Goal: Task Accomplishment & Management: Manage account settings

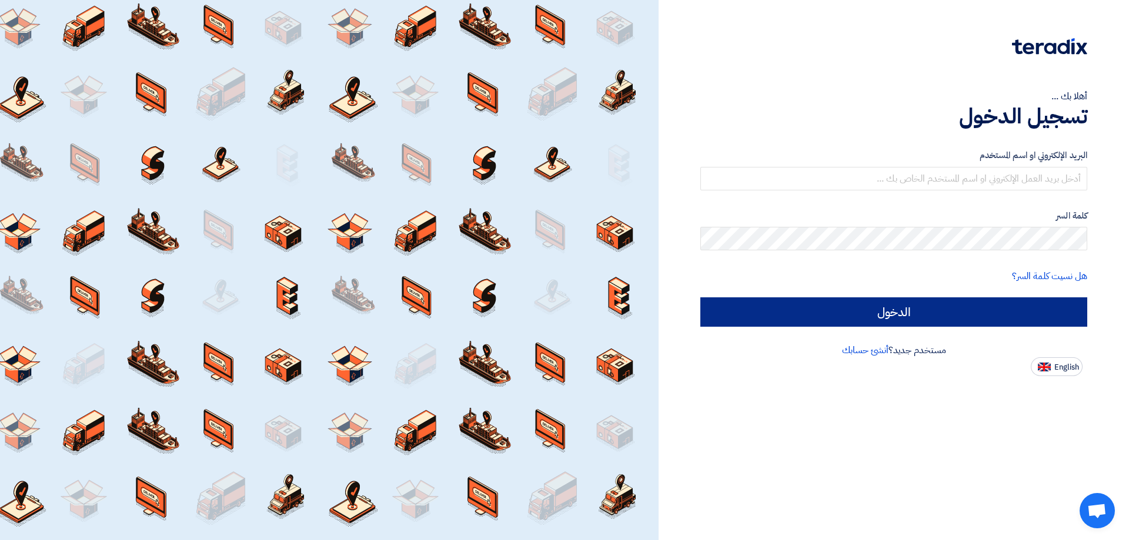
type input "aemad@manarsharq.com"
click at [956, 316] on input "الدخول" at bounding box center [893, 312] width 387 height 29
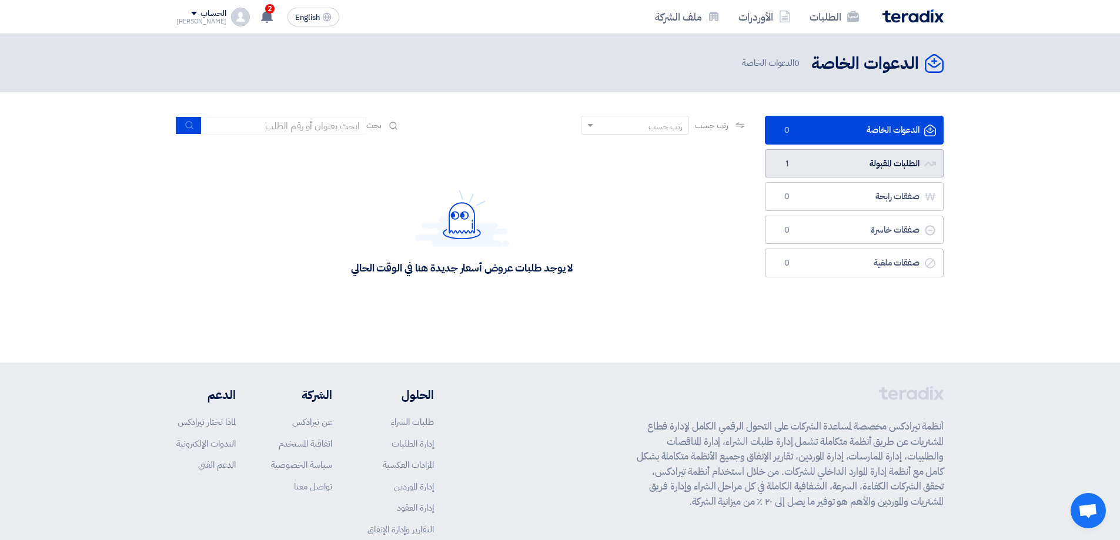
click at [804, 166] on link "الطلبات المقبولة الطلبات المقبولة 1" at bounding box center [854, 163] width 179 height 29
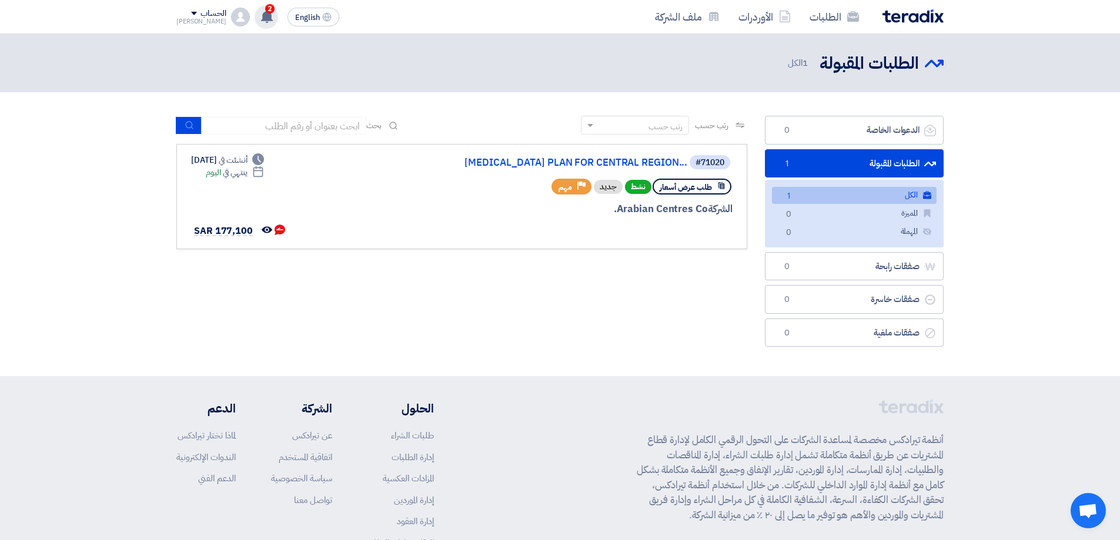
click at [260, 22] on icon at bounding box center [266, 16] width 13 height 13
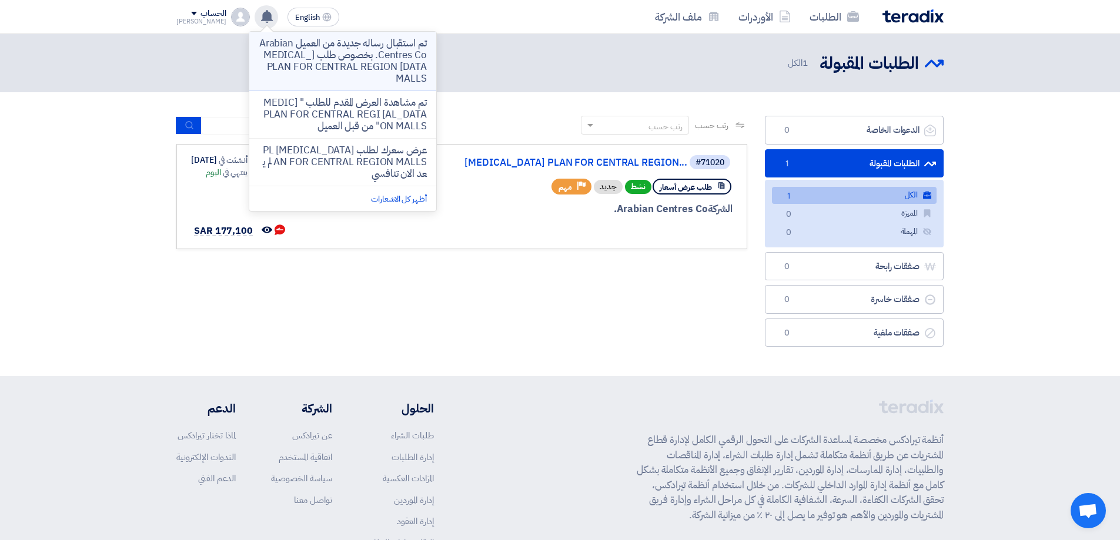
click at [327, 62] on p "تم استقبال رساله جديدة من العميل Arabian Centres Co. بخصوص طلب [MEDICAL_DATA] P…" at bounding box center [343, 61] width 168 height 47
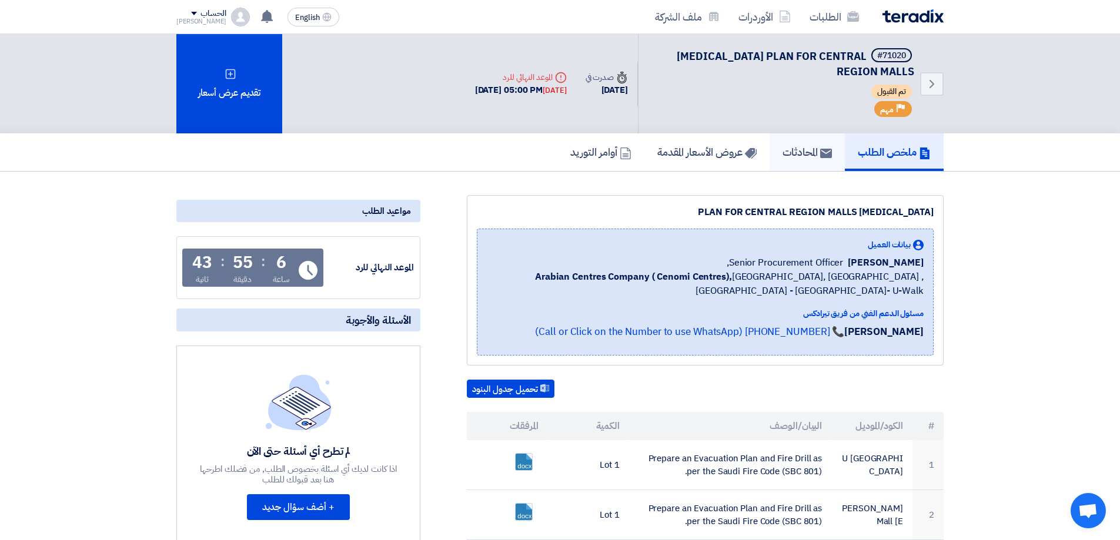
click at [827, 156] on use at bounding box center [826, 153] width 12 height 9
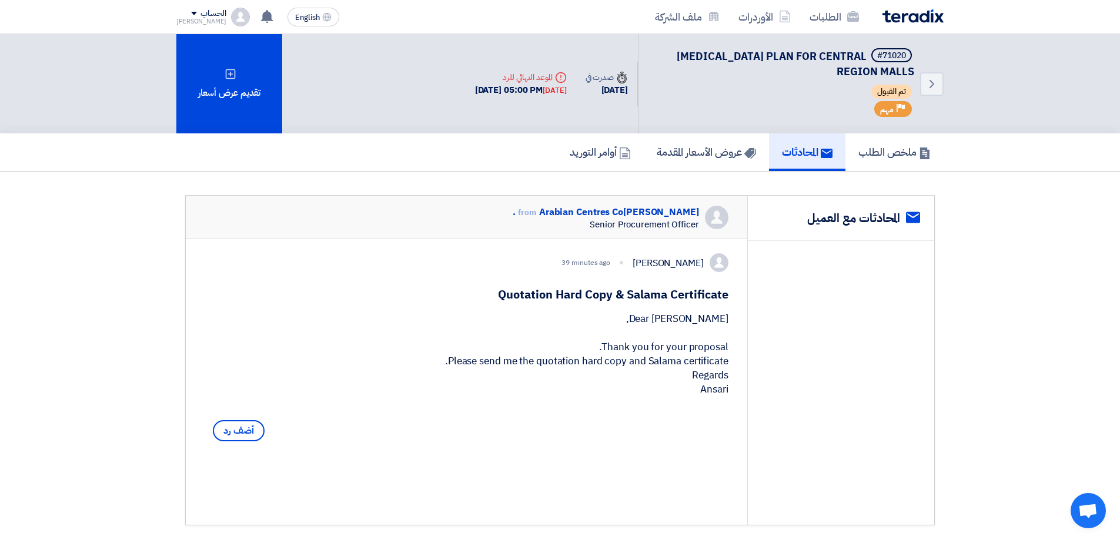
click at [723, 309] on div "Mohammad Ansari 39 minutes ago Quotation Hard Copy & Salama Certificate Dear Mr…" at bounding box center [466, 349] width 561 height 221
click at [722, 309] on div "Mohammad Ansari 39 minutes ago Quotation Hard Copy & Salama Certificate Dear Mr…" at bounding box center [466, 349] width 561 height 221
click at [713, 305] on div "Mohammad Ansari 39 minutes ago Quotation Hard Copy & Salama Certificate Dear Mr…" at bounding box center [466, 349] width 561 height 221
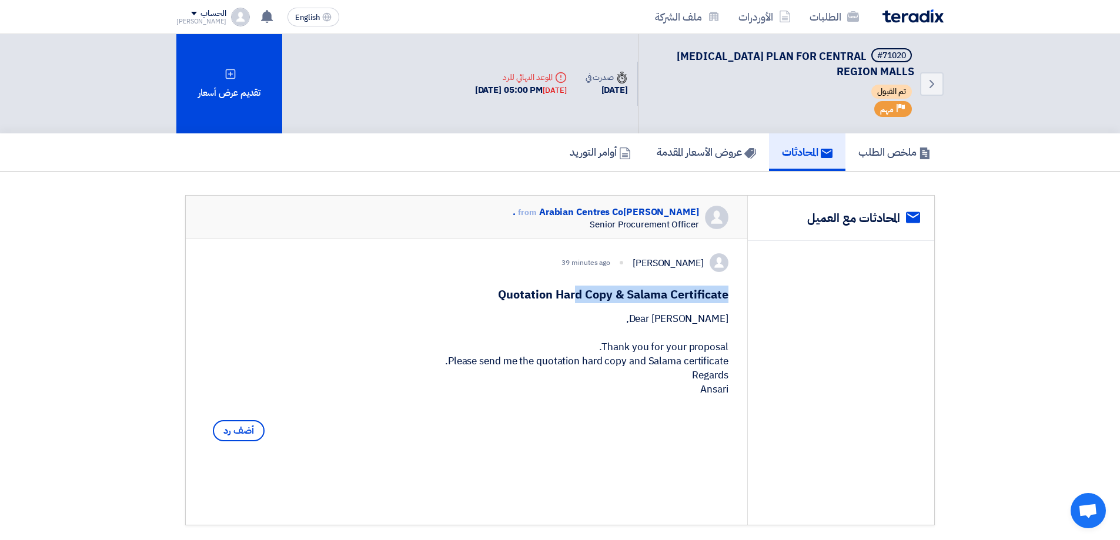
click at [713, 305] on div "Mohammad Ansari 39 minutes ago Quotation Hard Copy & Salama Certificate Dear Mr…" at bounding box center [466, 349] width 561 height 221
click at [694, 308] on div "Mohammad Ansari 39 minutes ago Quotation Hard Copy & Salama Certificate Dear Mr…" at bounding box center [466, 349] width 561 height 221
click at [261, 17] on use at bounding box center [267, 16] width 12 height 13
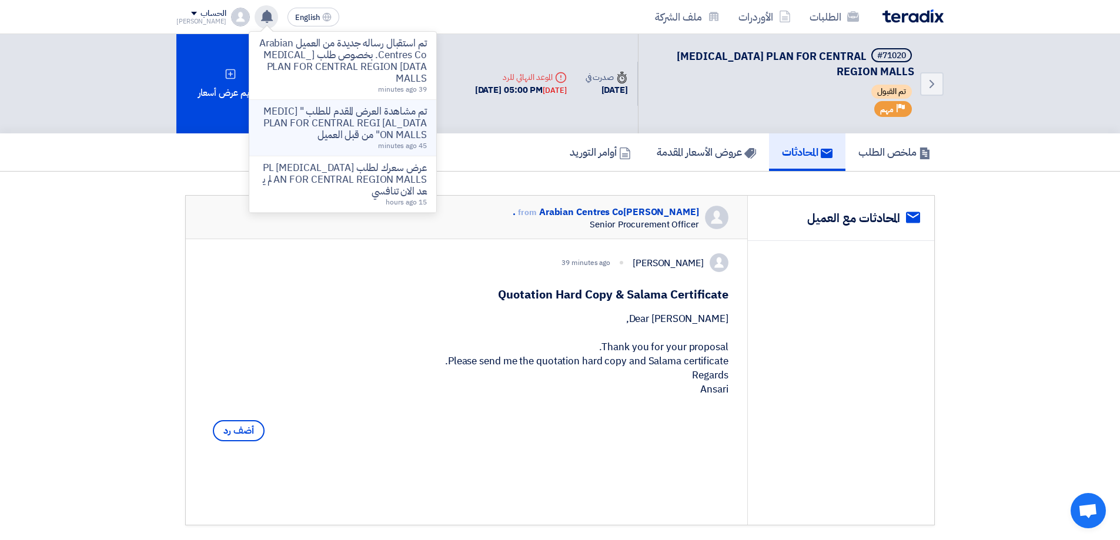
scroll to position [36, 0]
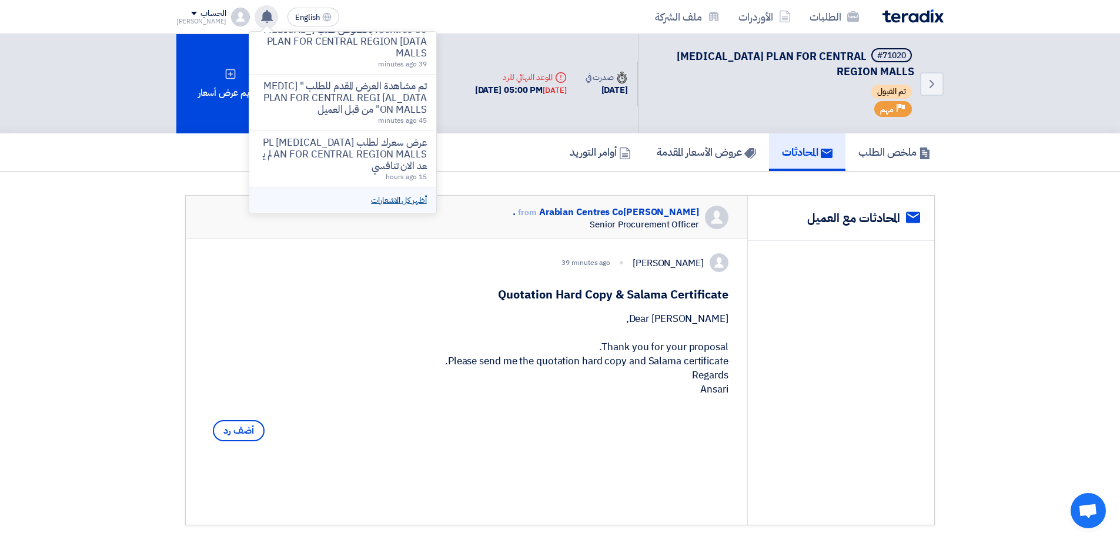
click at [403, 198] on link "أظهر كل الاشعارات" at bounding box center [398, 200] width 55 height 12
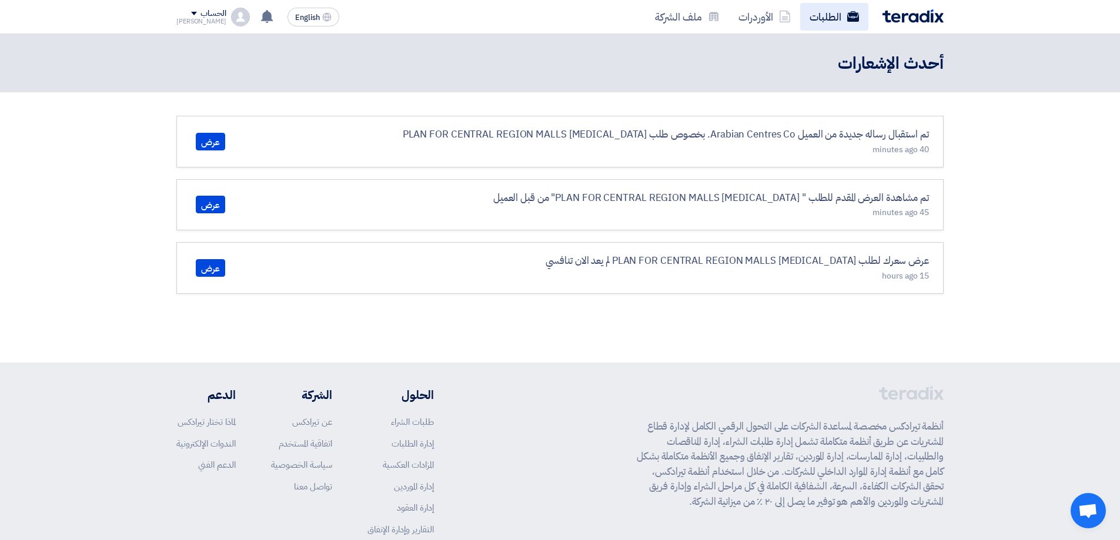
click at [843, 15] on link "الطلبات" at bounding box center [834, 17] width 68 height 28
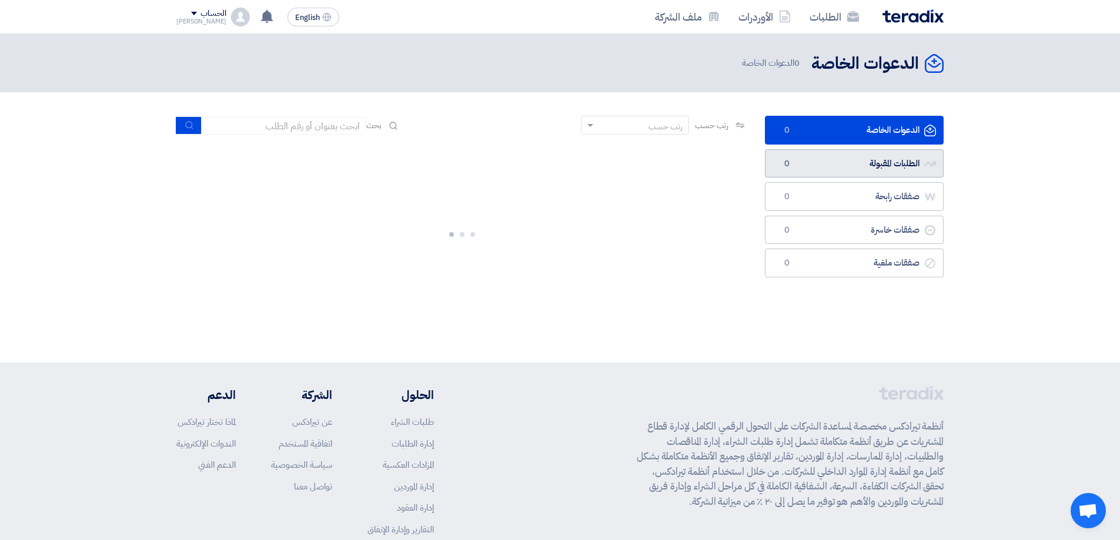
click at [864, 163] on link "الطلبات المقبولة الطلبات المقبولة 0" at bounding box center [854, 163] width 179 height 29
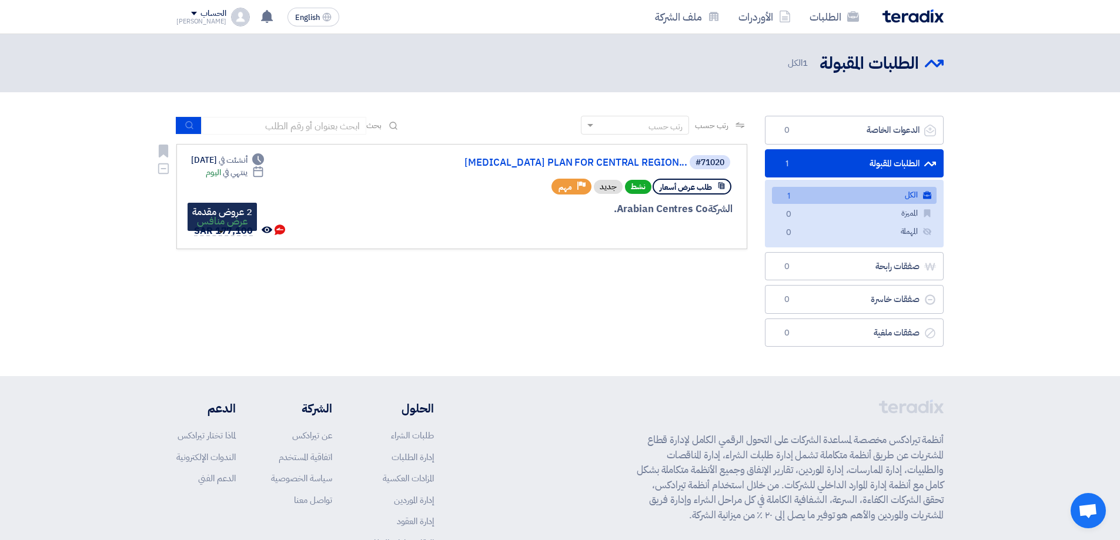
click at [229, 238] on span "SAR 177,100" at bounding box center [223, 231] width 59 height 14
click at [636, 163] on link "[MEDICAL_DATA] PLAN FOR CENTRAL REGION..." at bounding box center [569, 163] width 235 height 11
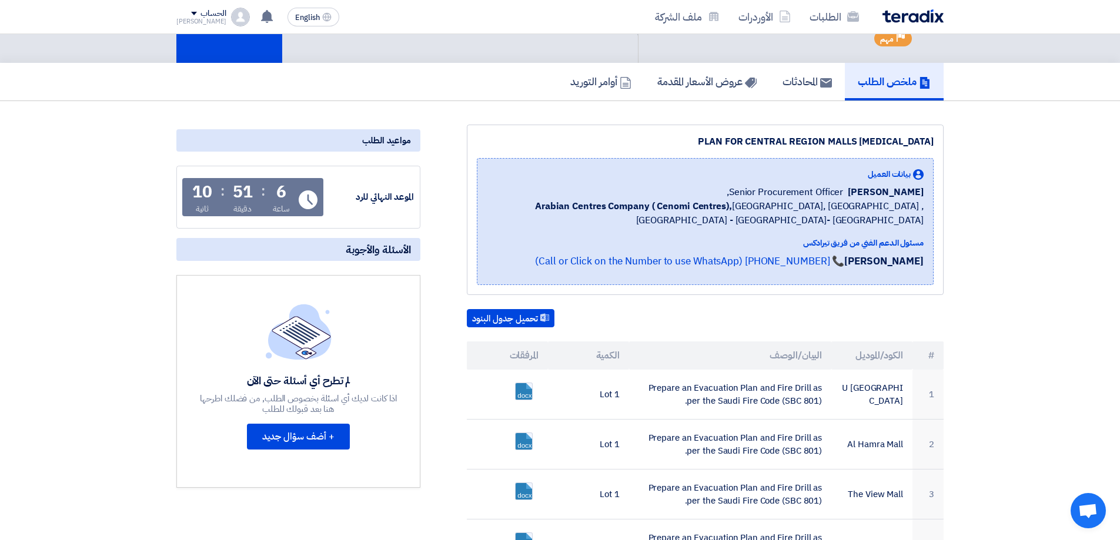
scroll to position [59, 0]
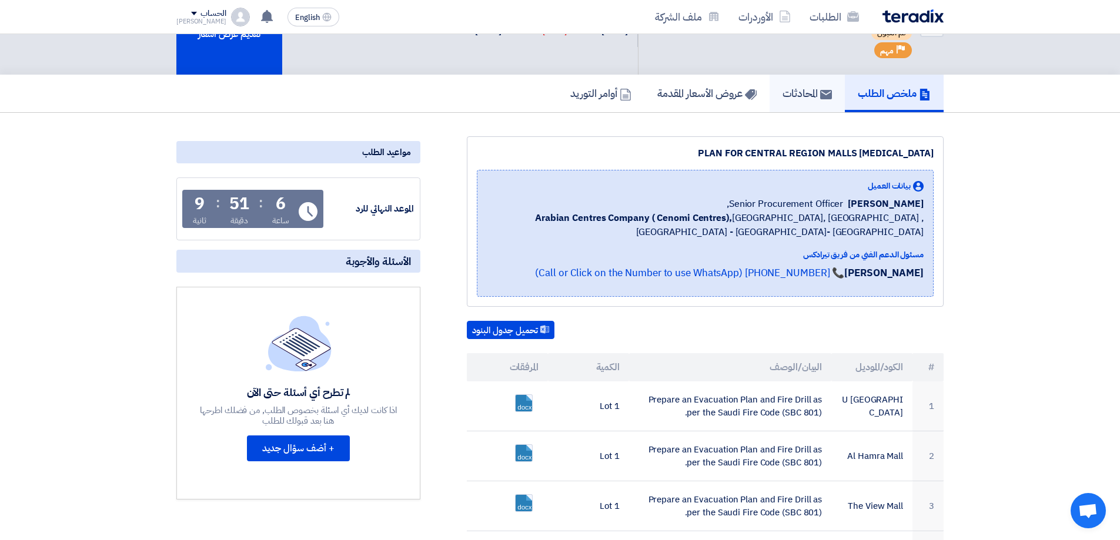
click at [808, 87] on h5 "المحادثات" at bounding box center [807, 93] width 49 height 14
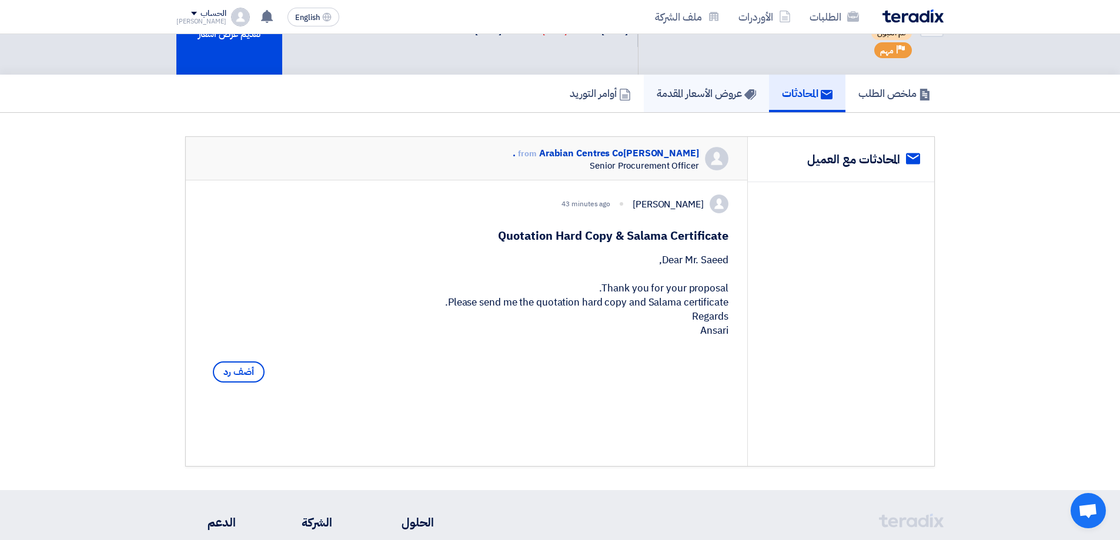
click at [706, 85] on link "عروض الأسعار المقدمة" at bounding box center [706, 94] width 125 height 38
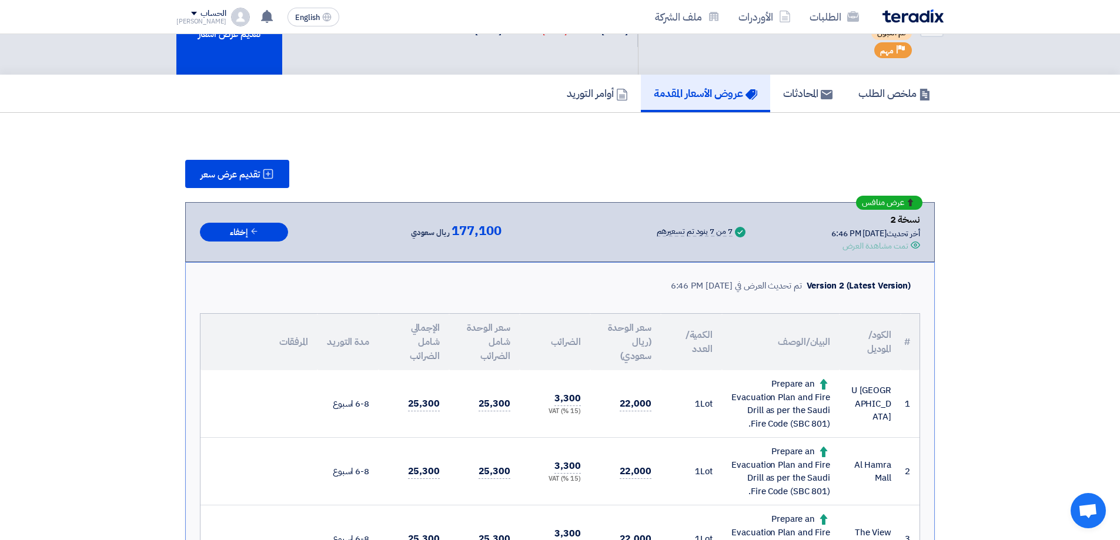
click at [657, 234] on div "7 من 7 بنود تم تسعيرهم" at bounding box center [695, 232] width 76 height 9
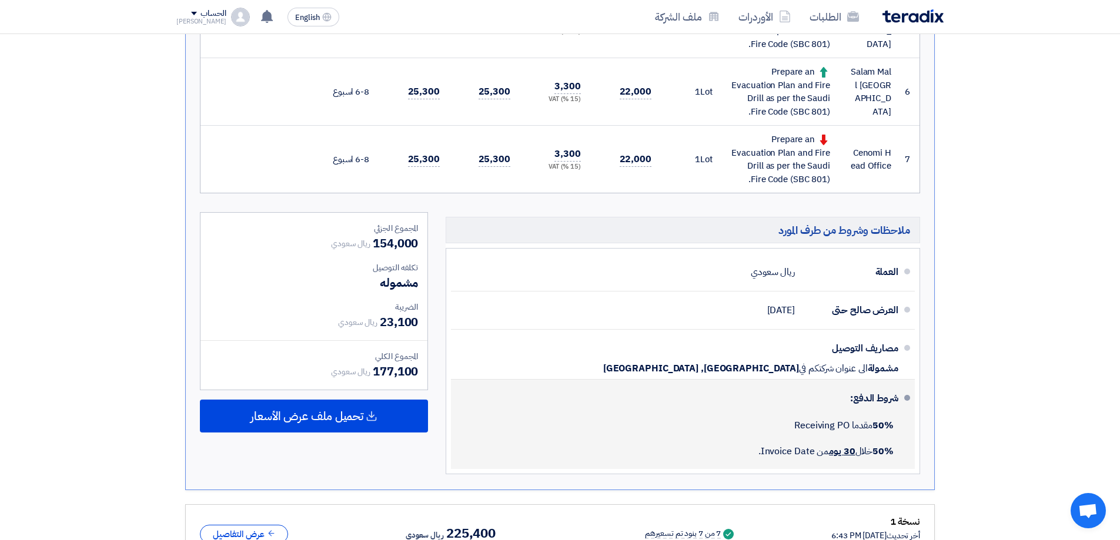
scroll to position [823, 0]
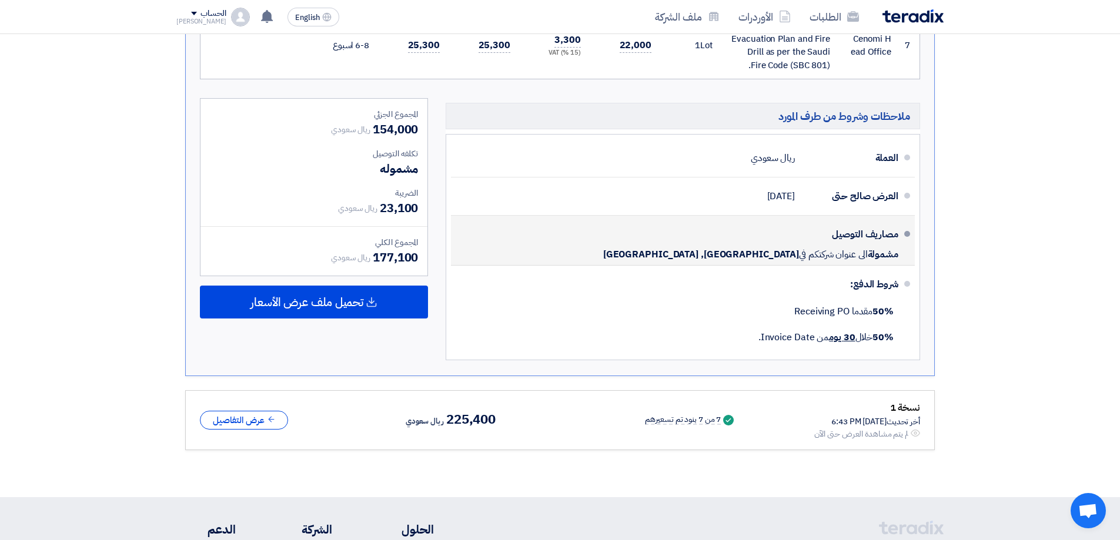
click at [714, 252] on span "[GEOGRAPHIC_DATA], [GEOGRAPHIC_DATA]" at bounding box center [701, 255] width 196 height 12
click at [713, 252] on span "[GEOGRAPHIC_DATA], [GEOGRAPHIC_DATA]" at bounding box center [701, 255] width 196 height 12
click at [699, 253] on span "[GEOGRAPHIC_DATA], [GEOGRAPHIC_DATA]" at bounding box center [701, 255] width 196 height 12
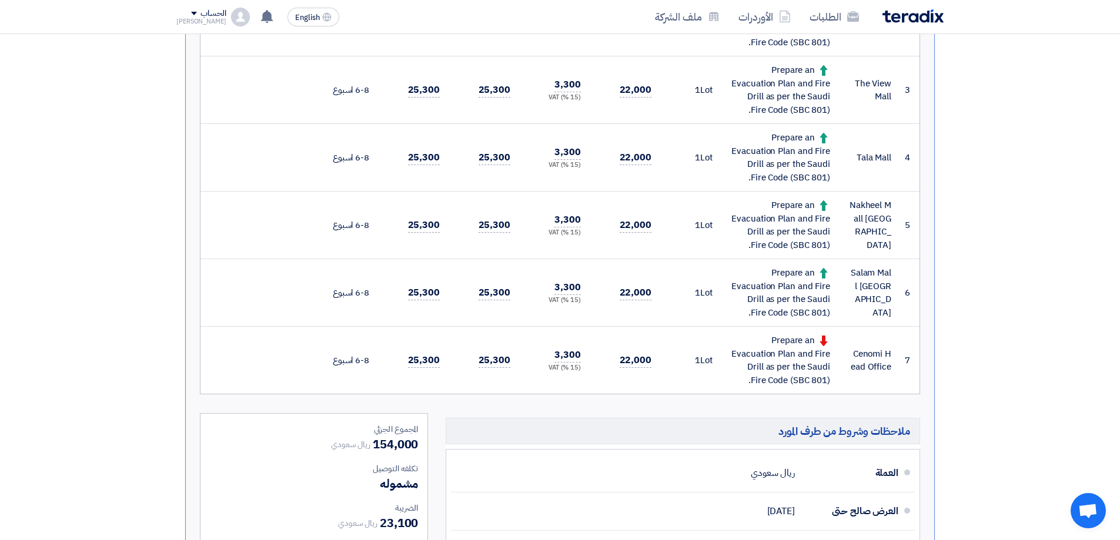
scroll to position [258, 0]
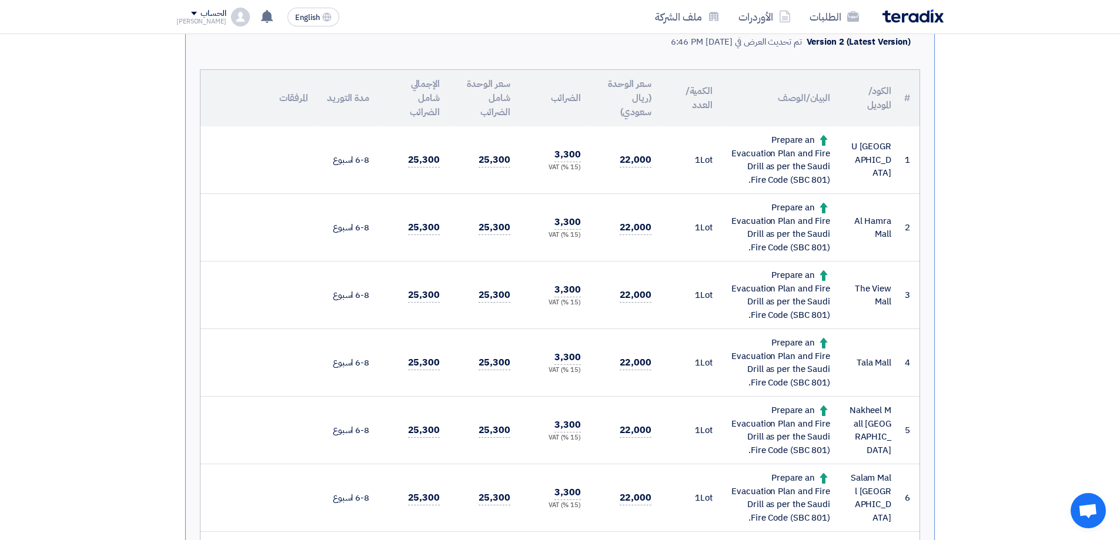
drag, startPoint x: 657, startPoint y: 259, endPoint x: 670, endPoint y: 232, distance: 30.8
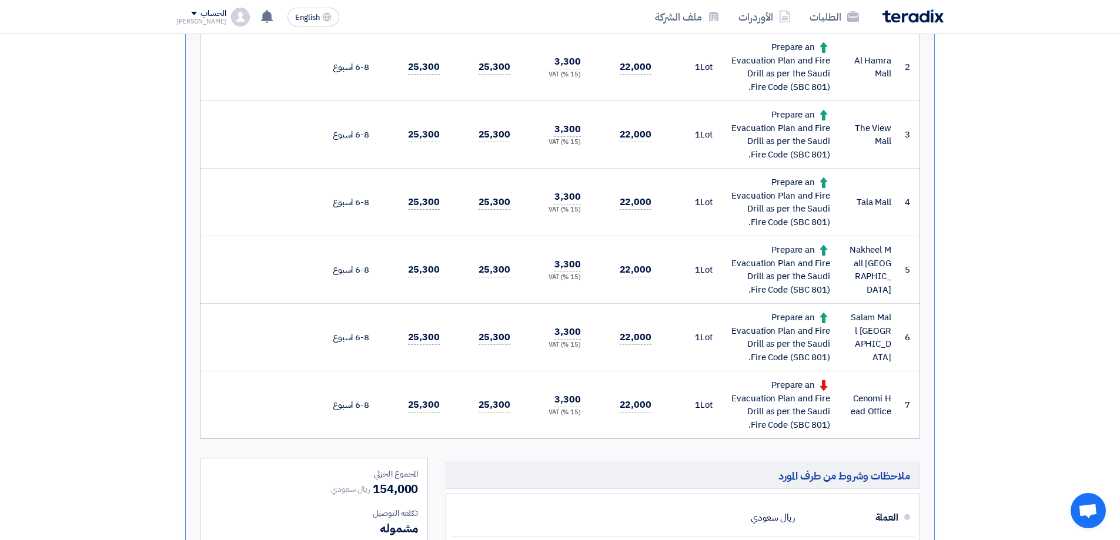
scroll to position [552, 0]
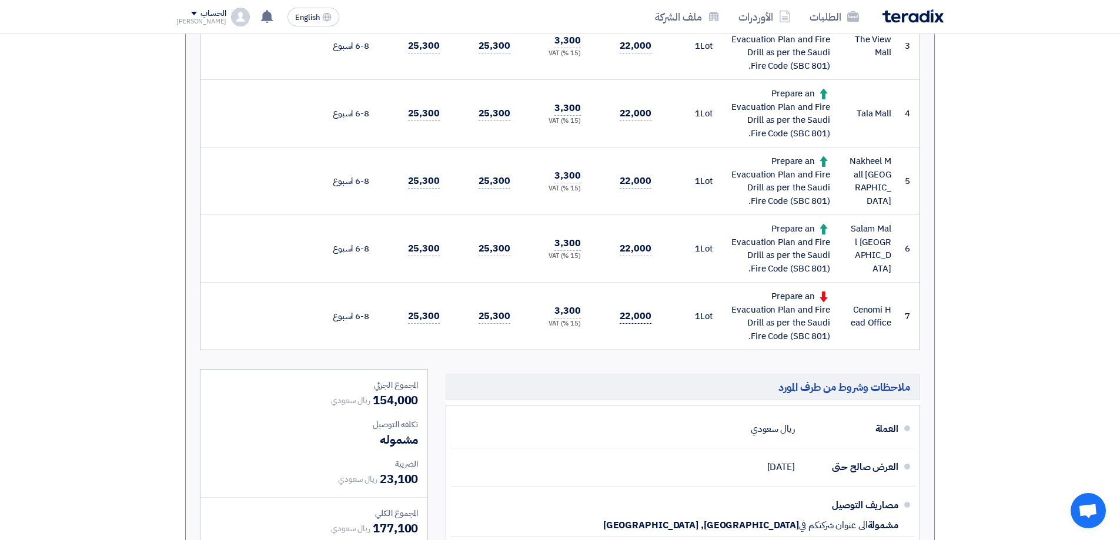
click at [639, 316] on span "22,000" at bounding box center [636, 316] width 32 height 15
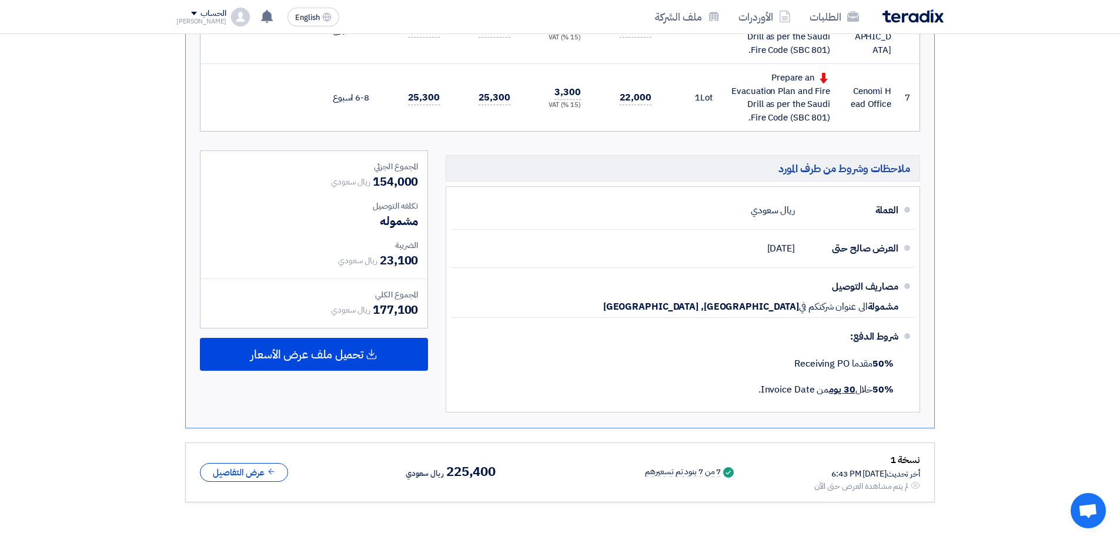
scroll to position [846, 0]
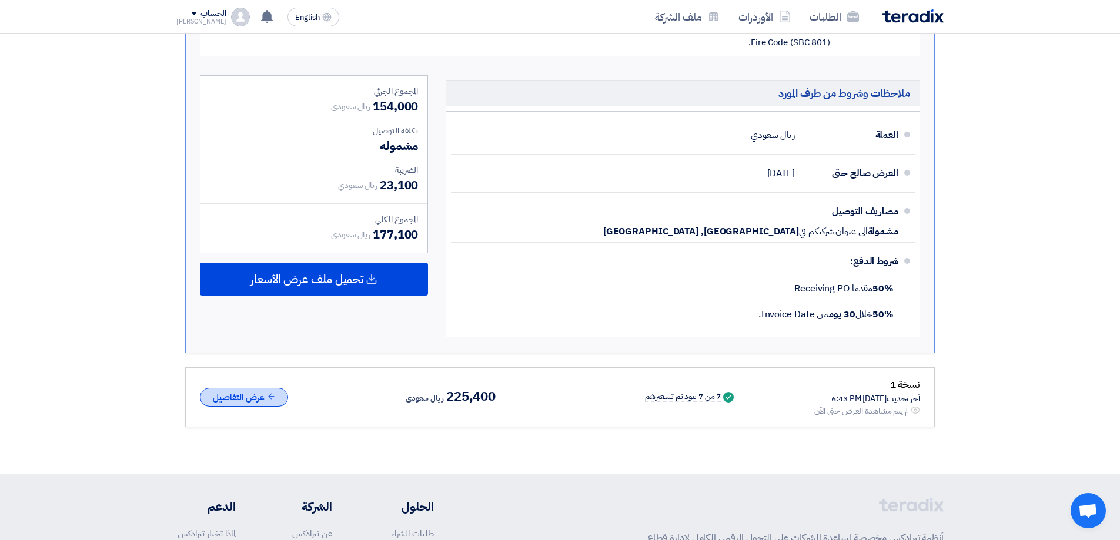
click at [239, 397] on button "عرض التفاصيل" at bounding box center [244, 397] width 88 height 19
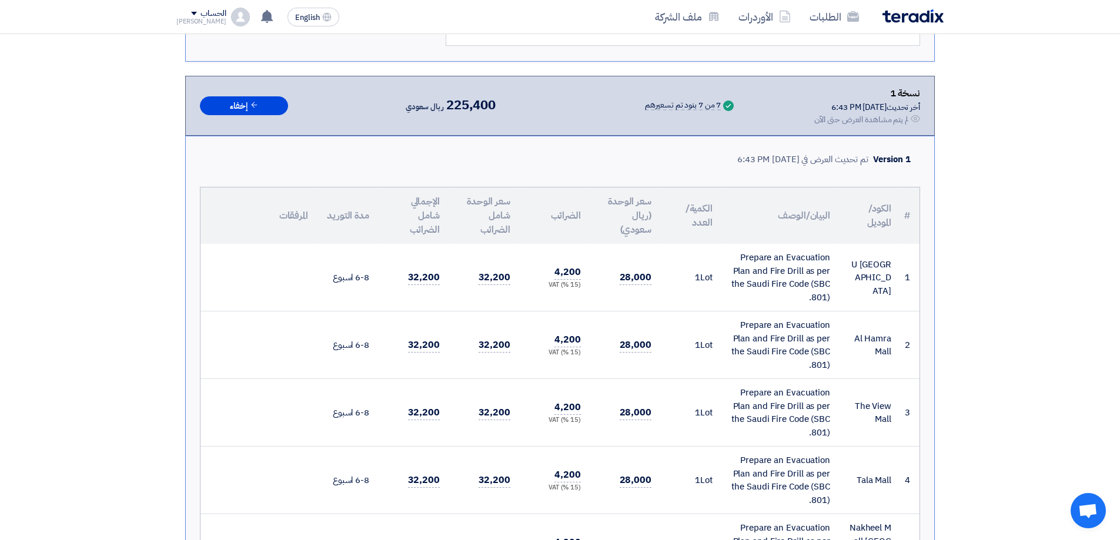
scroll to position [0, 0]
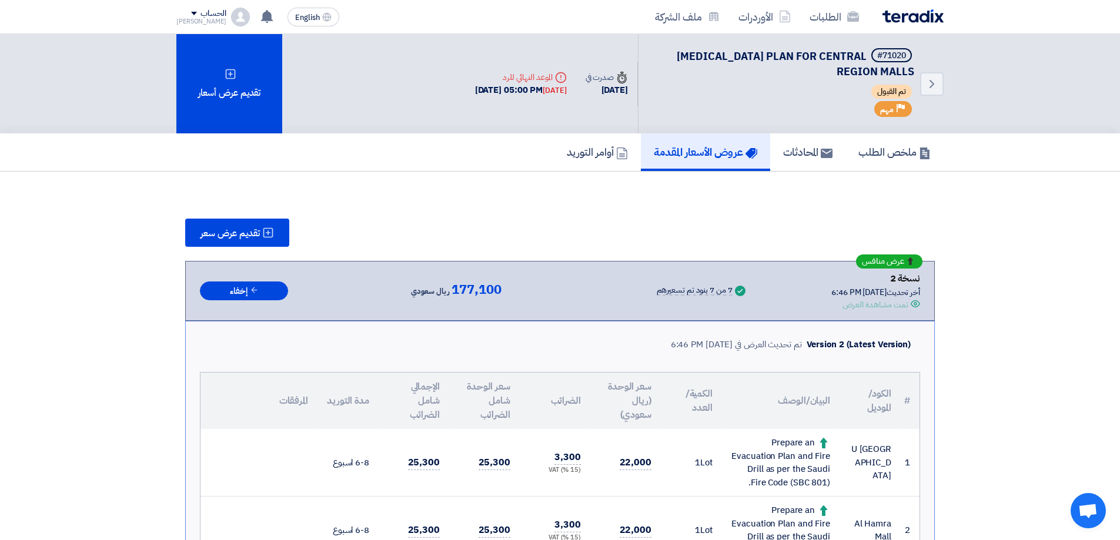
drag, startPoint x: 545, startPoint y: 350, endPoint x: 558, endPoint y: 192, distance: 158.7
click at [587, 143] on link "أوامر التوريد" at bounding box center [597, 152] width 87 height 38
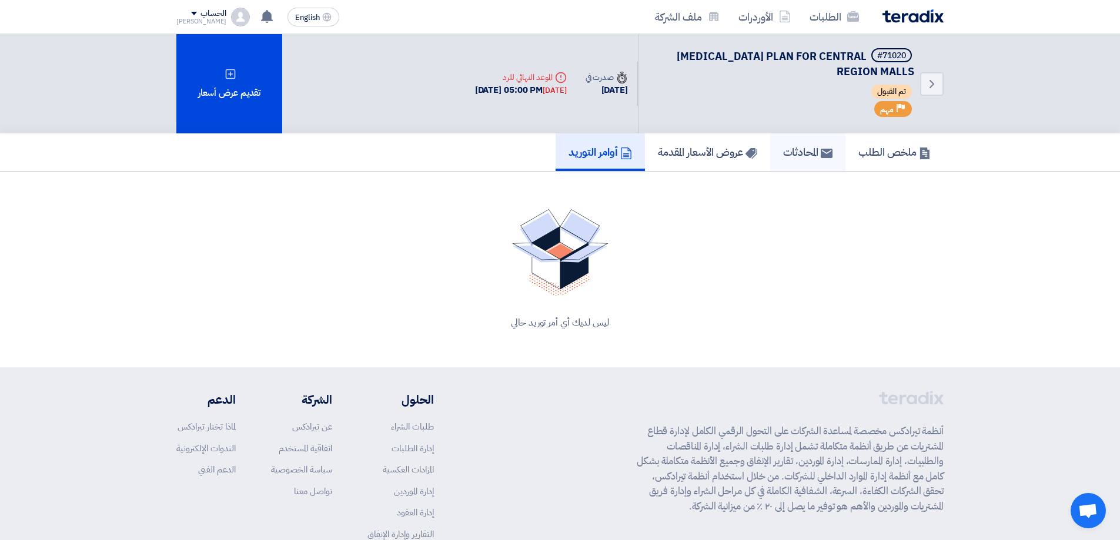
drag, startPoint x: 788, startPoint y: 161, endPoint x: 778, endPoint y: 161, distance: 10.6
click at [789, 161] on link "المحادثات" at bounding box center [807, 152] width 75 height 38
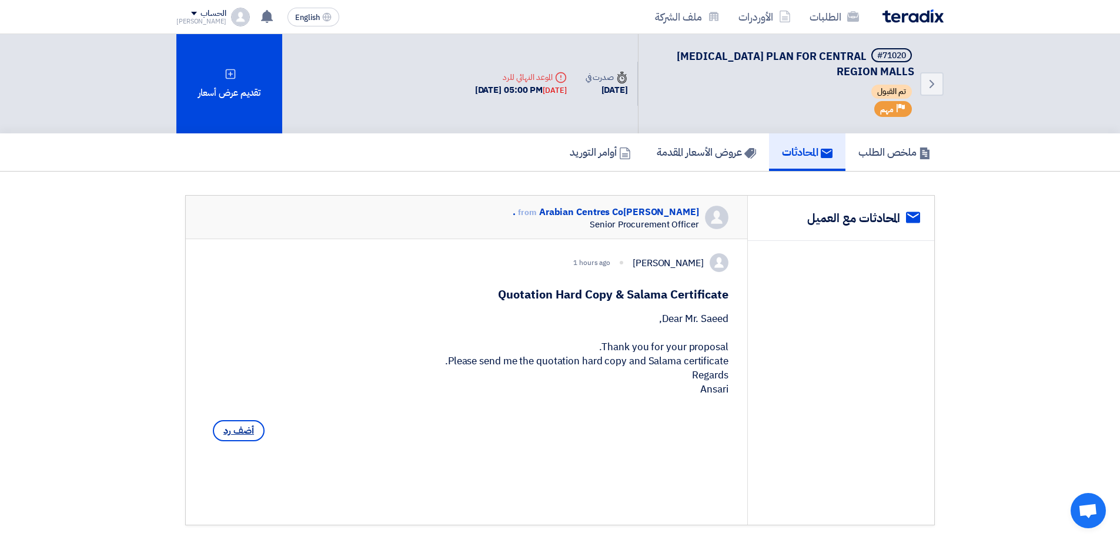
click at [244, 442] on span "أضف رد" at bounding box center [239, 430] width 52 height 21
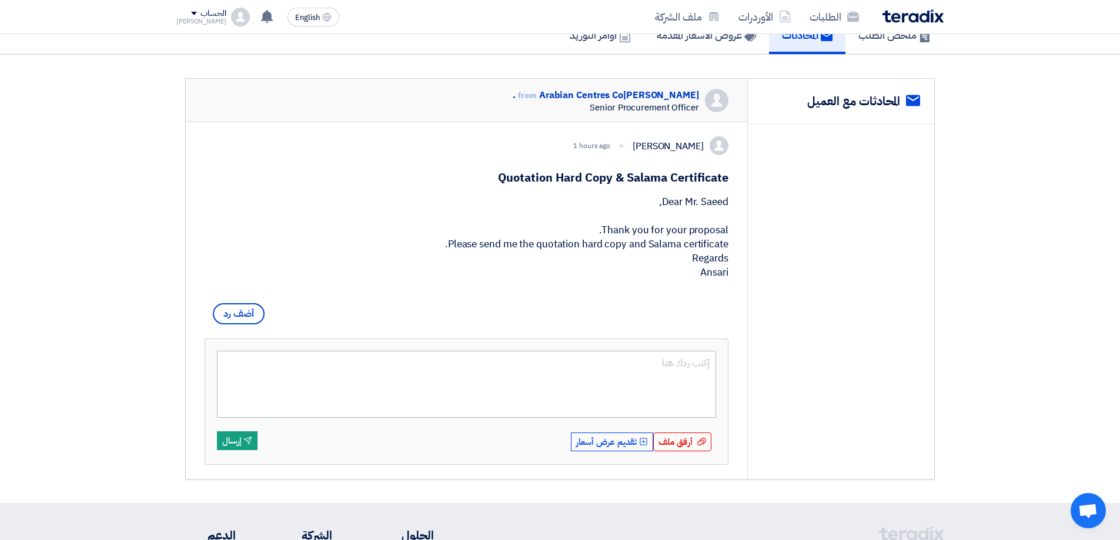
scroll to position [118, 0]
click at [489, 403] on textarea at bounding box center [466, 383] width 499 height 67
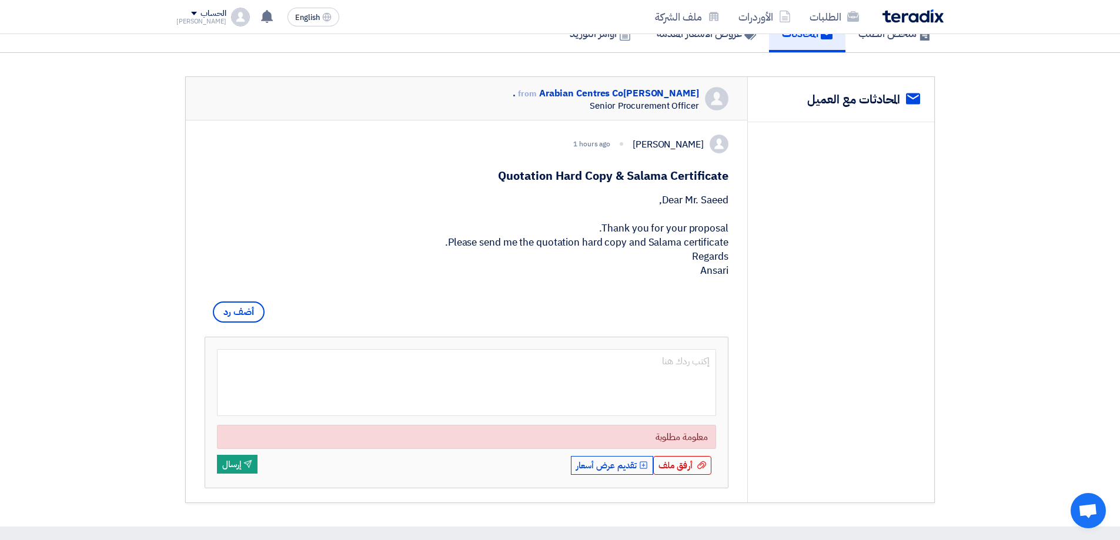
scroll to position [176, 0]
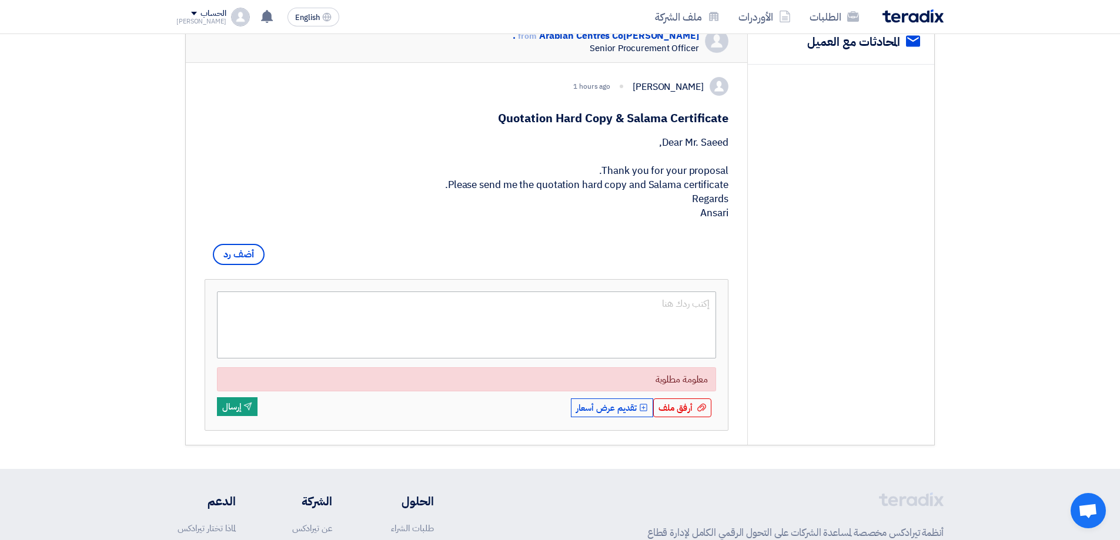
click at [665, 343] on textarea at bounding box center [466, 325] width 499 height 67
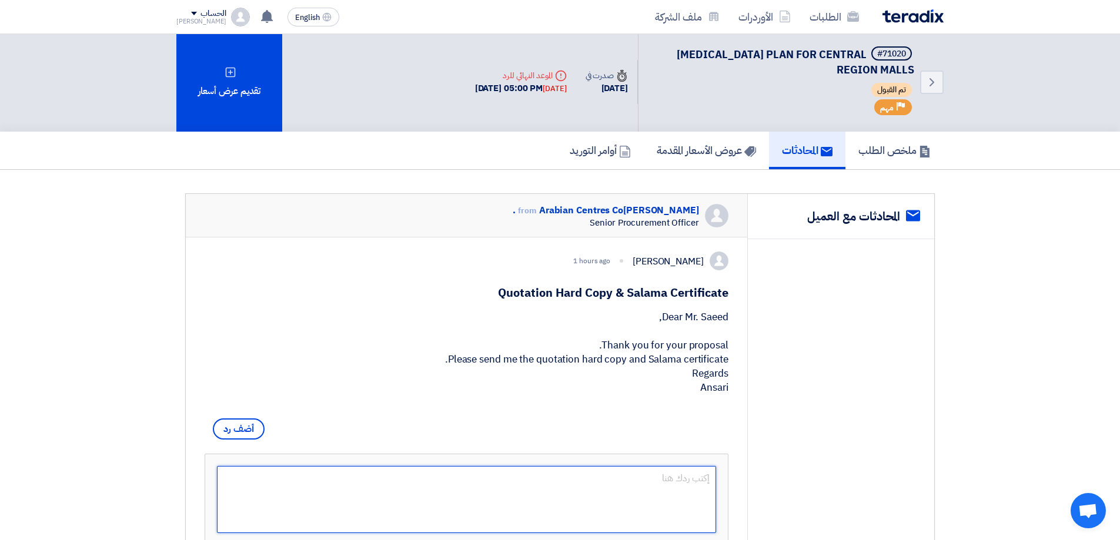
scroll to position [0, 0]
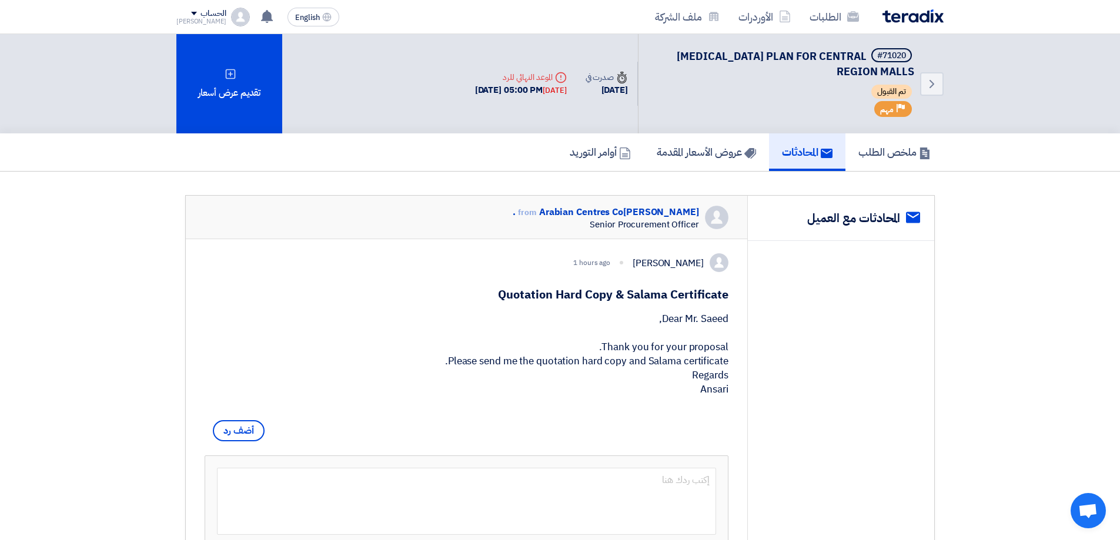
drag, startPoint x: 730, startPoint y: 296, endPoint x: 630, endPoint y: 303, distance: 100.8
click at [627, 303] on div "[PERSON_NAME] 1 hours ago Quotation Hard Copy & Salama Certificate Dear Mr. Sae…" at bounding box center [466, 430] width 561 height 382
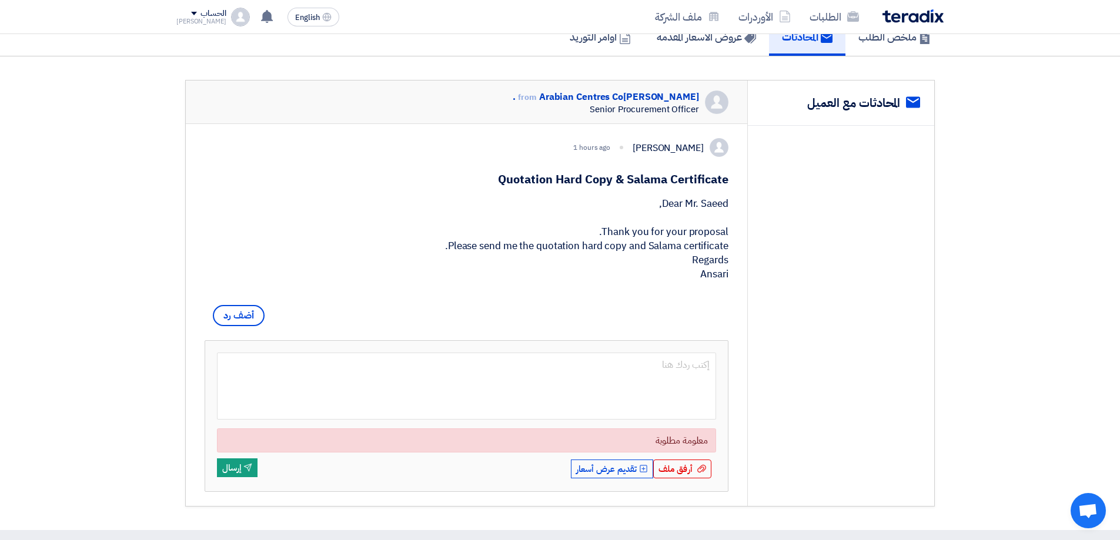
scroll to position [118, 0]
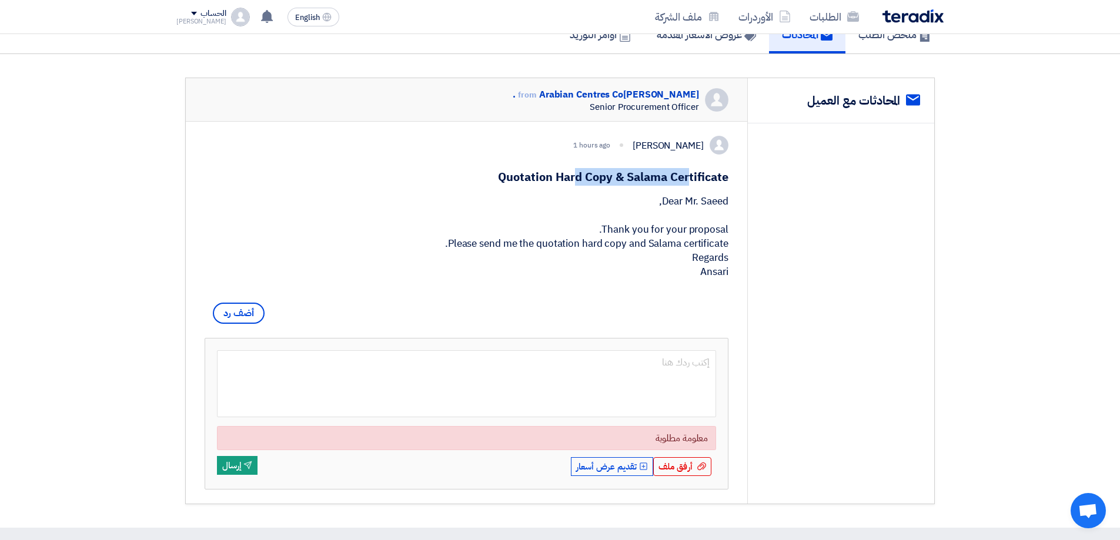
drag, startPoint x: 609, startPoint y: 175, endPoint x: 406, endPoint y: 209, distance: 205.7
click at [405, 185] on div "[PERSON_NAME] 1 hours ago Quotation Hard Copy & Salama Certificate Dear Mr. Sae…" at bounding box center [466, 313] width 561 height 382
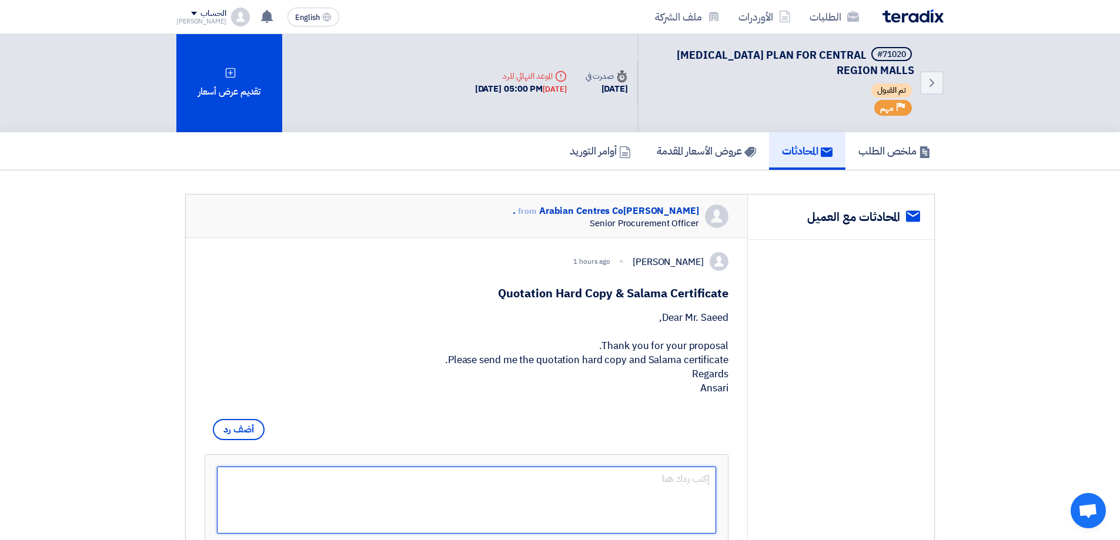
scroll to position [0, 0]
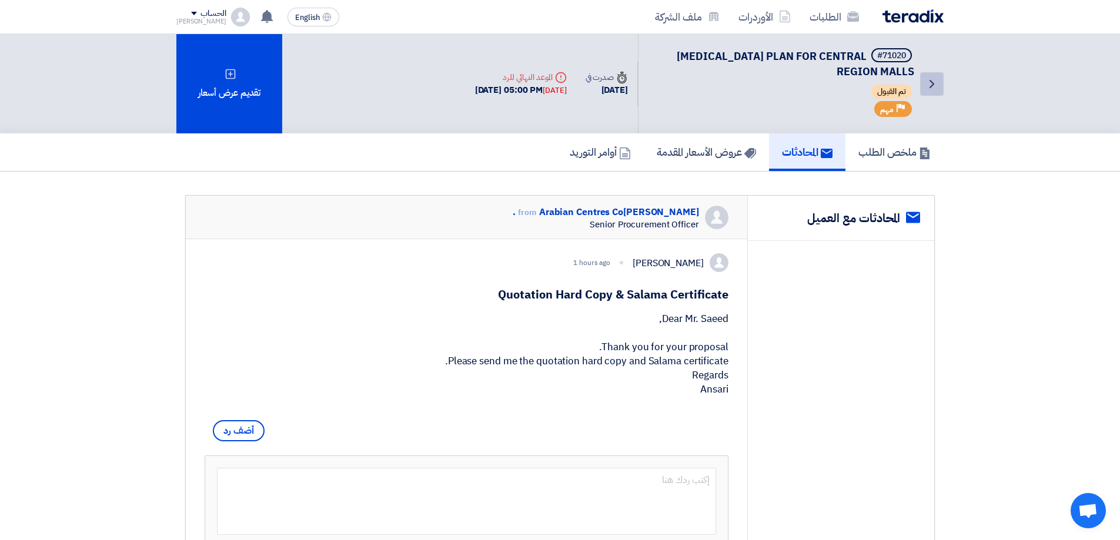
click at [924, 86] on link "Back" at bounding box center [932, 84] width 24 height 24
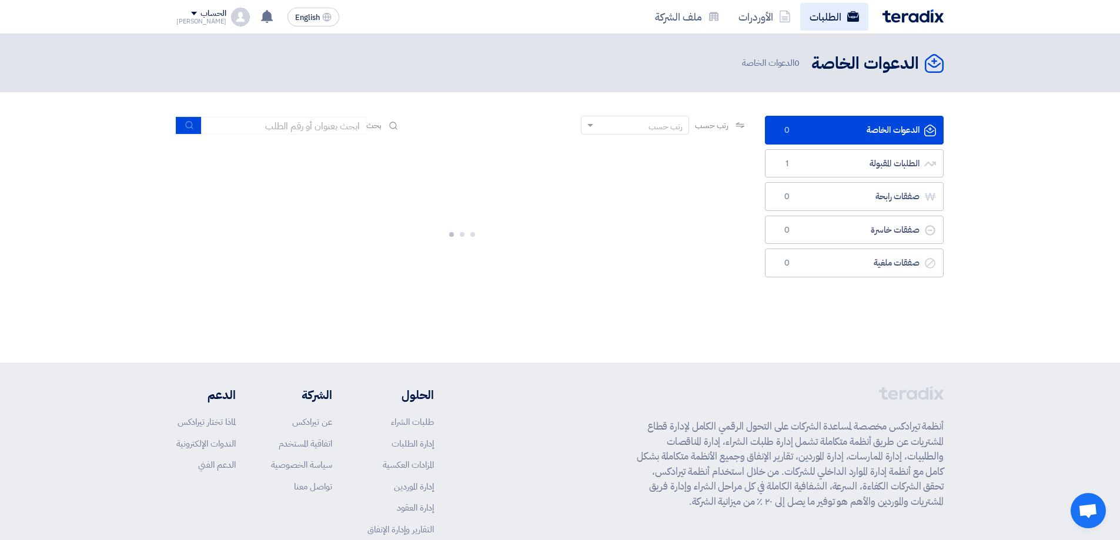
click at [833, 17] on link "الطلبات" at bounding box center [834, 17] width 68 height 28
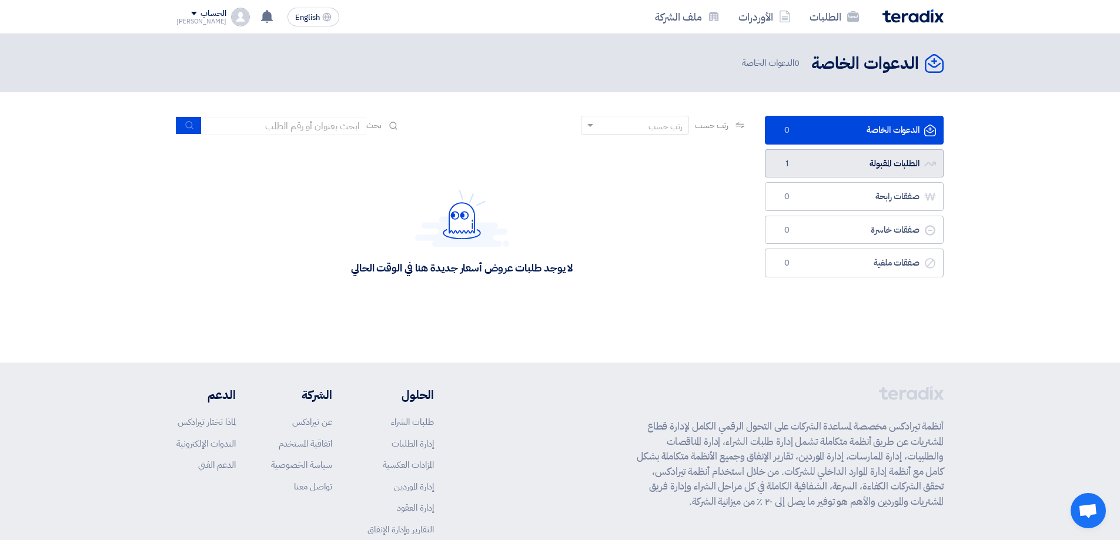
click at [854, 153] on link "الطلبات المقبولة الطلبات المقبولة 1" at bounding box center [854, 163] width 179 height 29
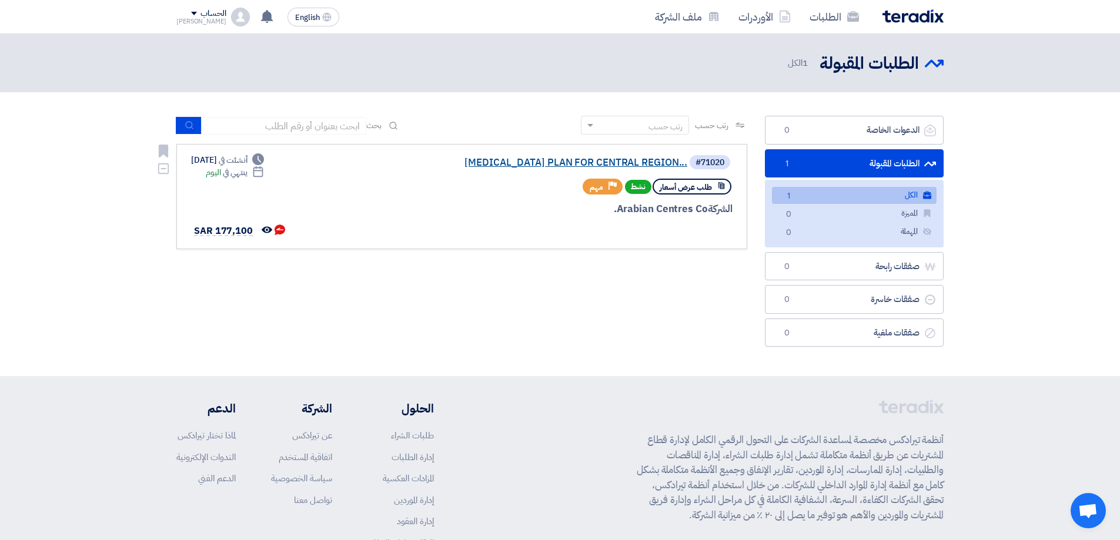
click at [655, 162] on link "[MEDICAL_DATA] PLAN FOR CENTRAL REGION..." at bounding box center [569, 163] width 235 height 11
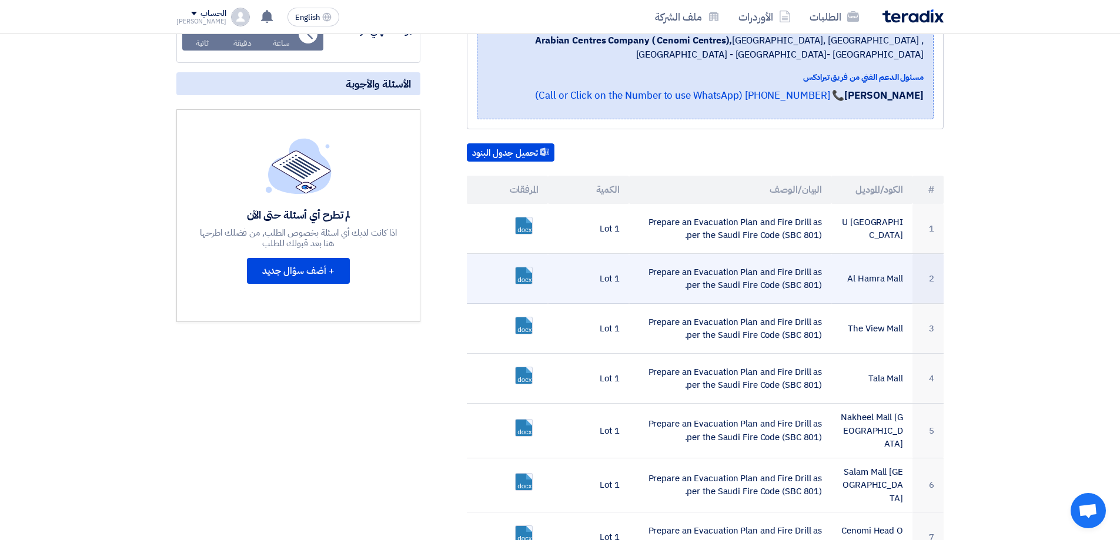
scroll to position [235, 0]
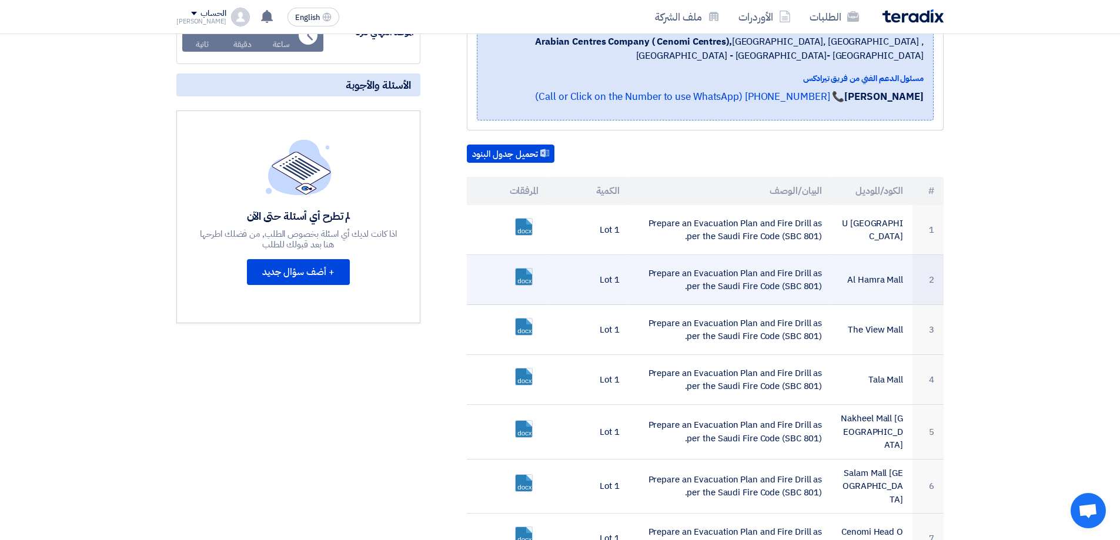
click at [526, 278] on link at bounding box center [563, 304] width 94 height 71
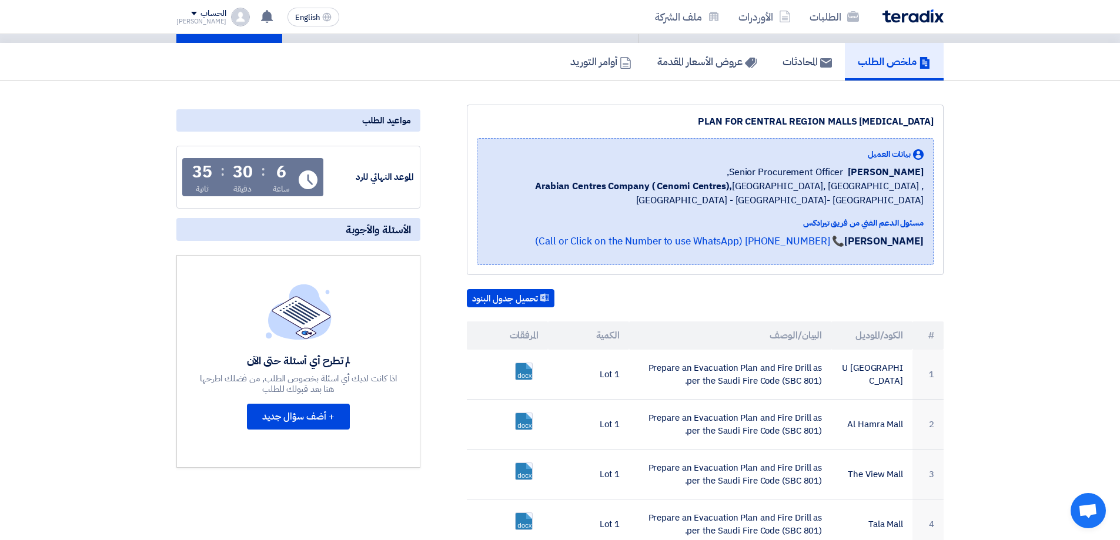
scroll to position [0, 0]
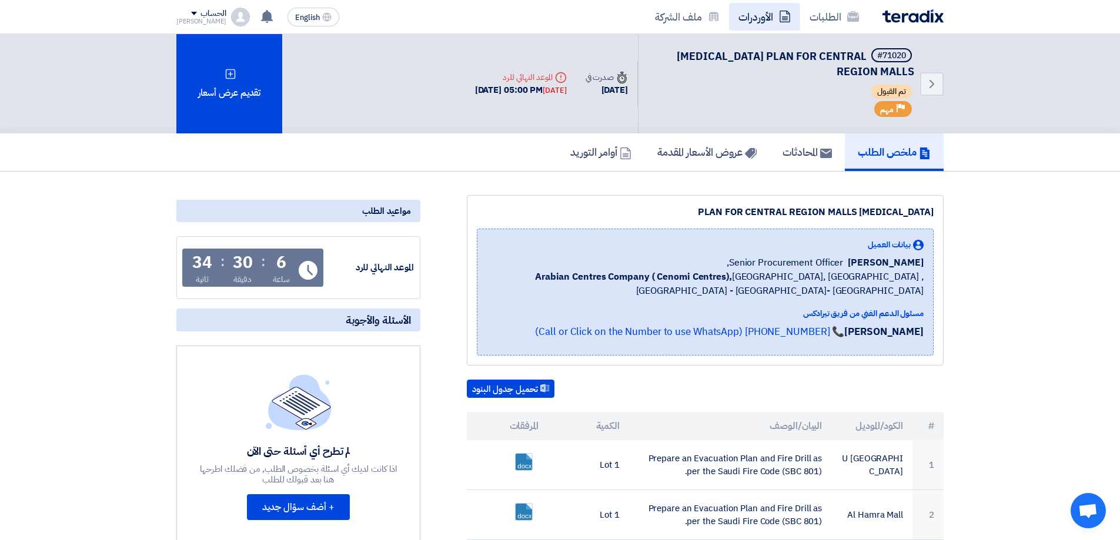
click at [783, 18] on use at bounding box center [785, 17] width 11 height 12
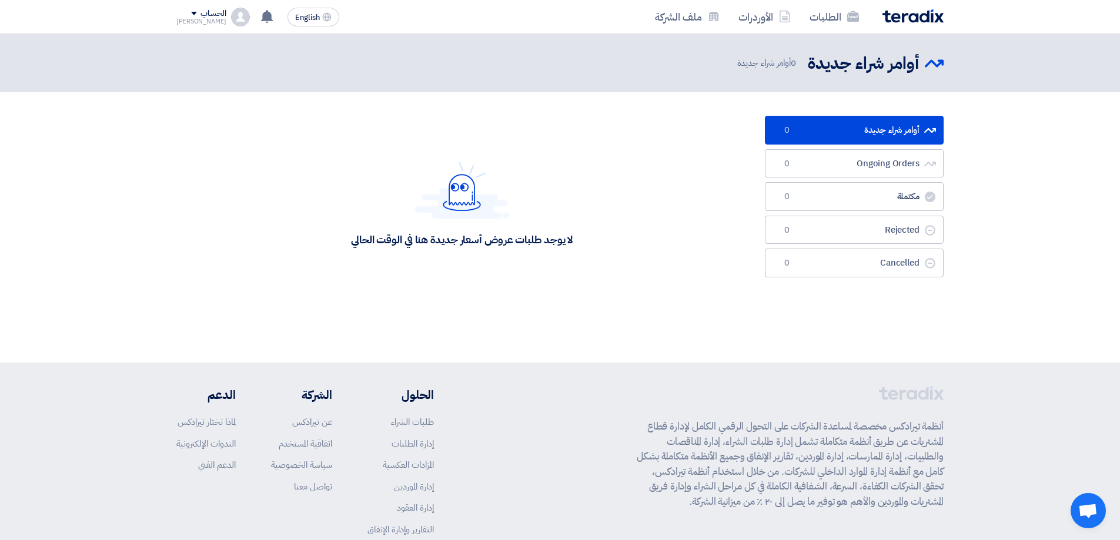
click at [907, 16] on img at bounding box center [913, 16] width 61 height 14
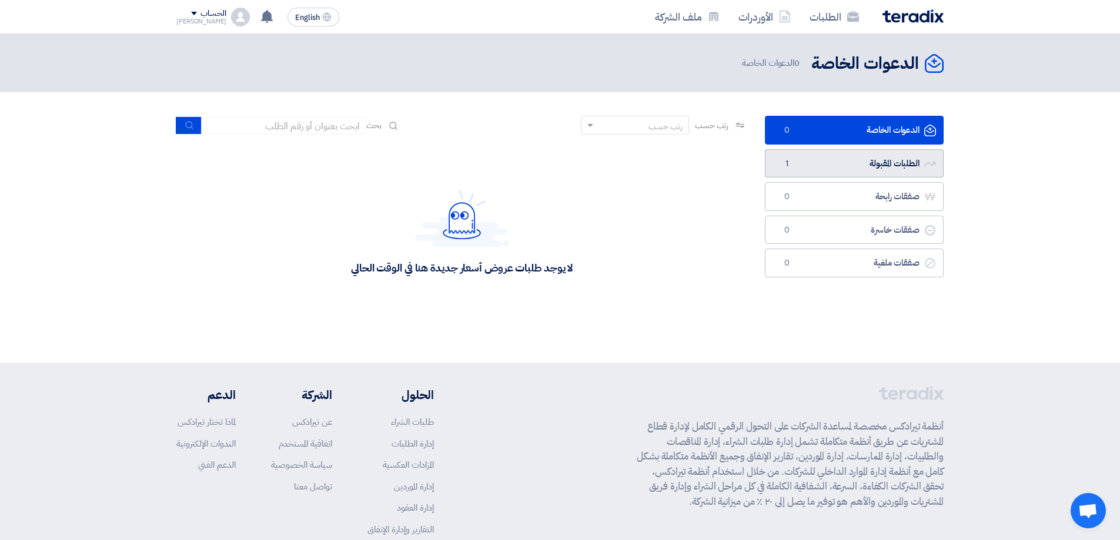
click at [843, 163] on link "الطلبات المقبولة الطلبات المقبولة 1" at bounding box center [854, 163] width 179 height 29
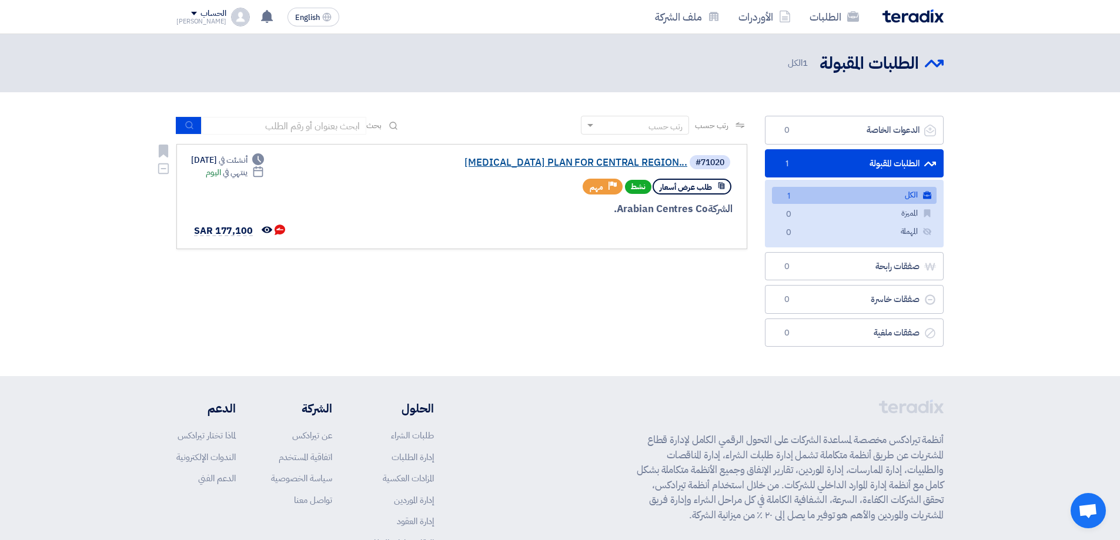
click at [543, 165] on link "[MEDICAL_DATA] PLAN FOR CENTRAL REGION..." at bounding box center [569, 163] width 235 height 11
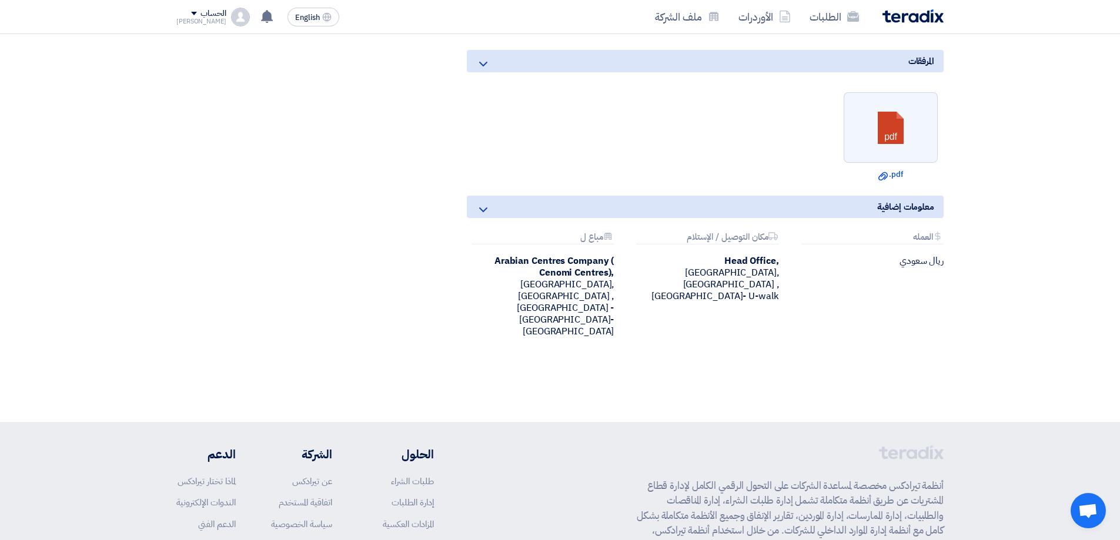
scroll to position [1085, 0]
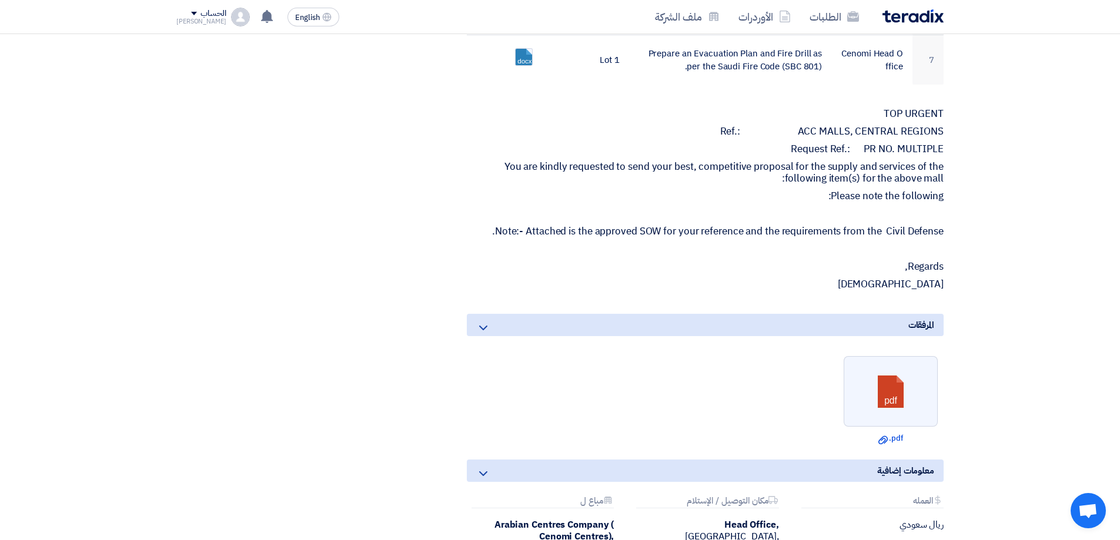
drag, startPoint x: 692, startPoint y: 233, endPoint x: 689, endPoint y: 157, distance: 76.5
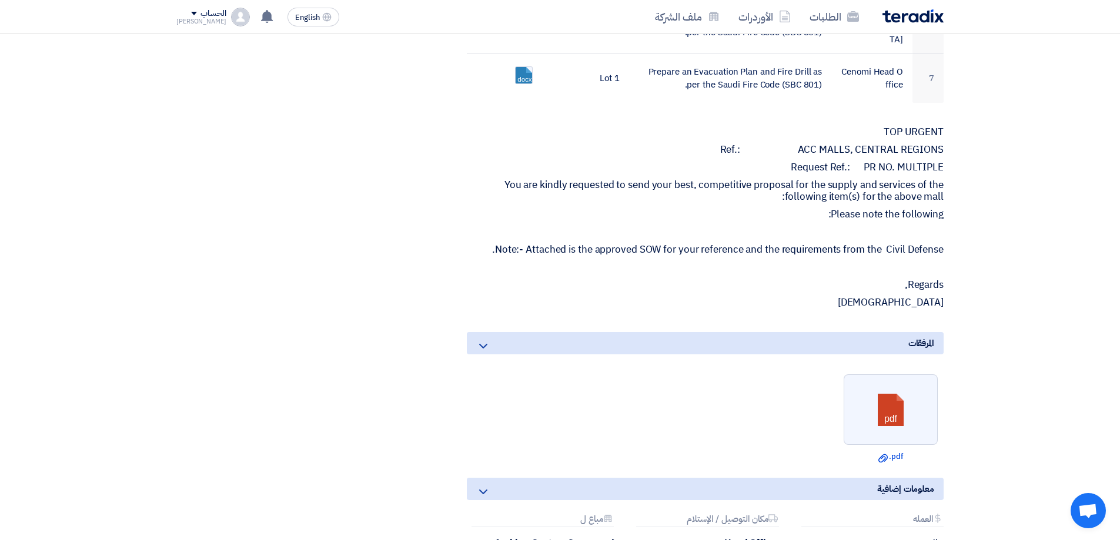
click at [481, 339] on icon at bounding box center [483, 346] width 14 height 14
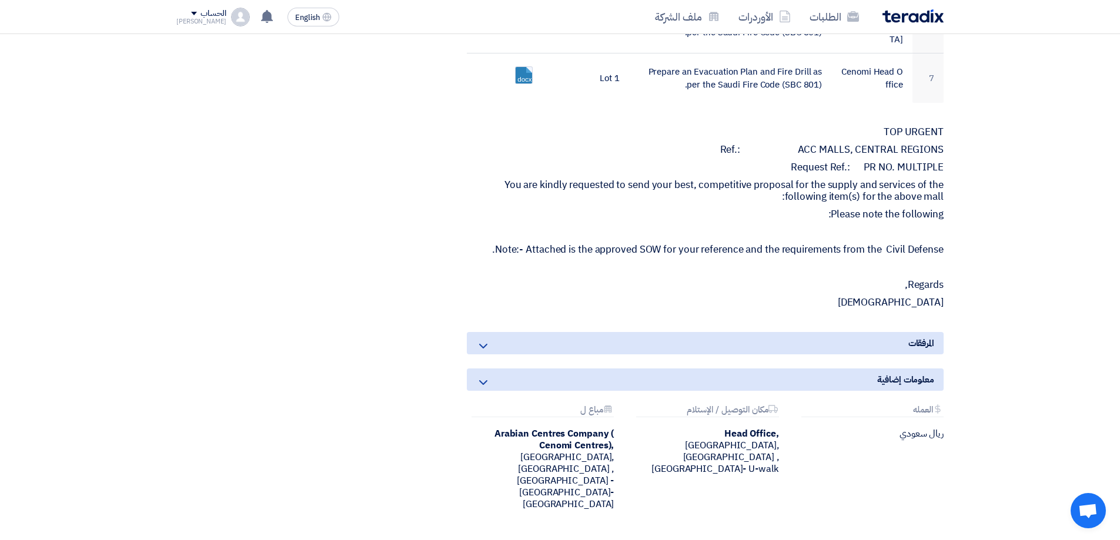
click at [481, 339] on icon at bounding box center [483, 346] width 14 height 14
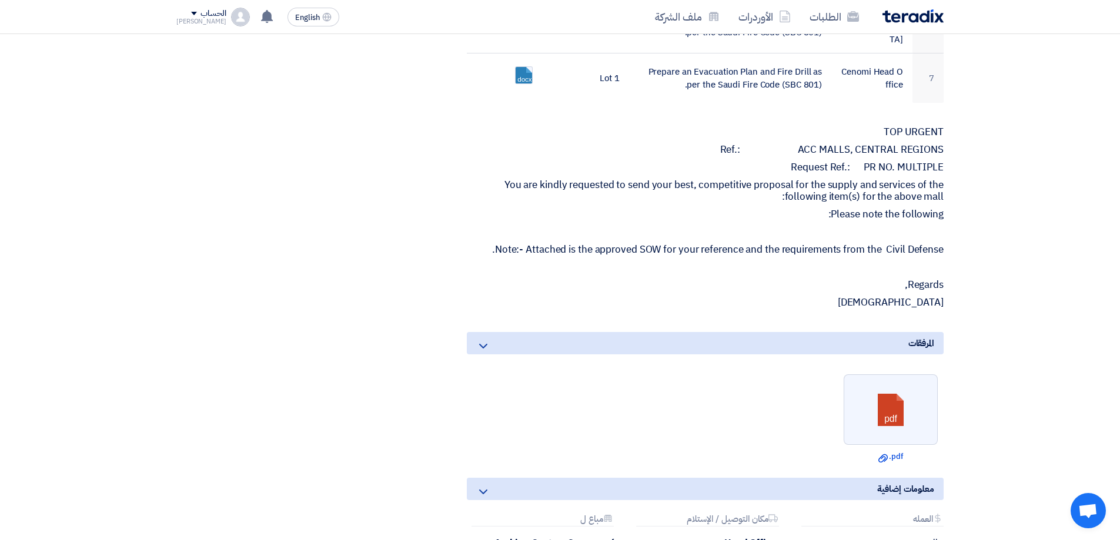
click at [480, 485] on icon at bounding box center [483, 492] width 14 height 14
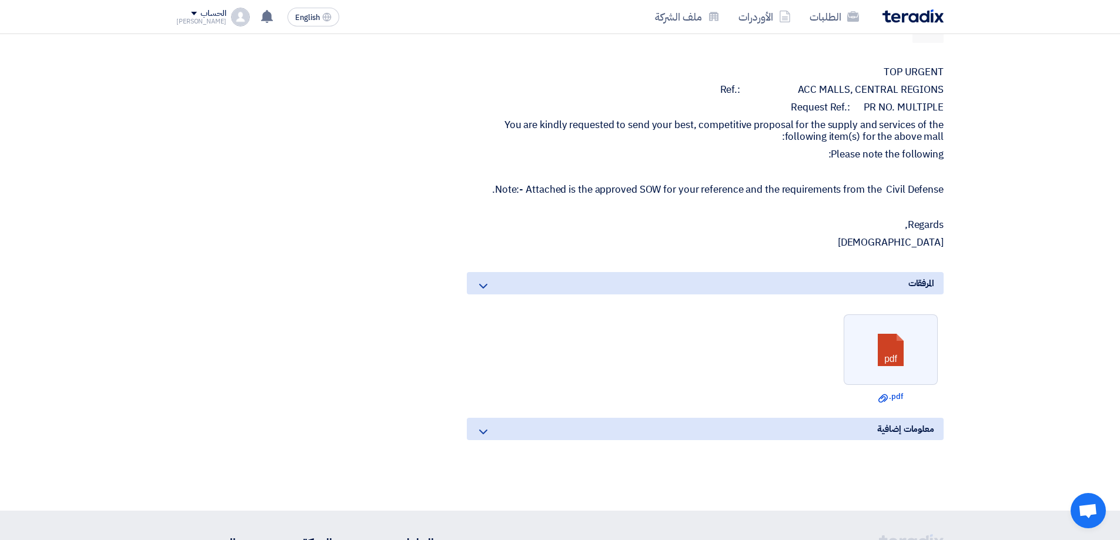
scroll to position [872, 0]
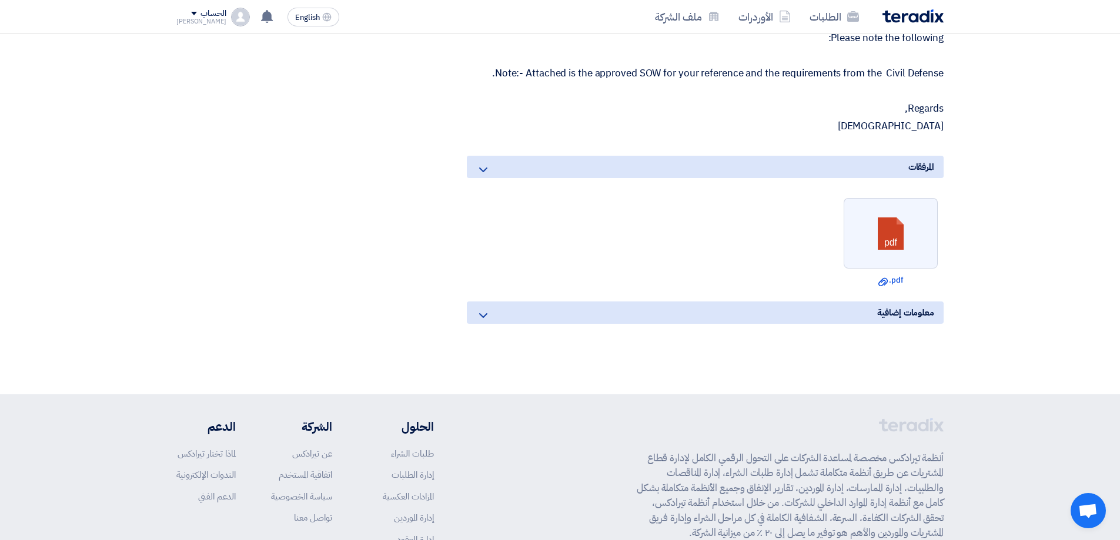
click at [484, 310] on icon at bounding box center [483, 316] width 14 height 14
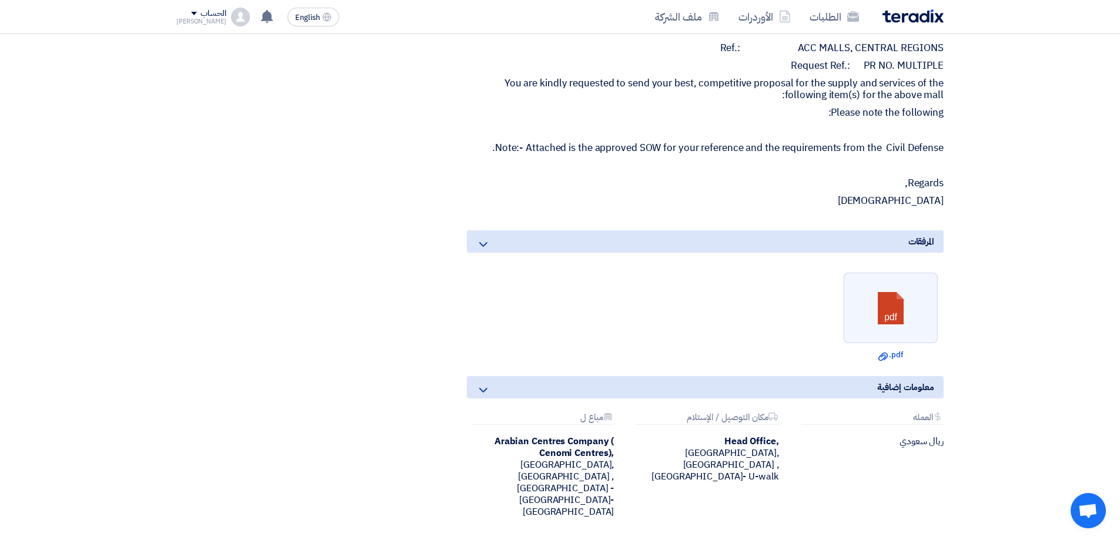
scroll to position [0, 0]
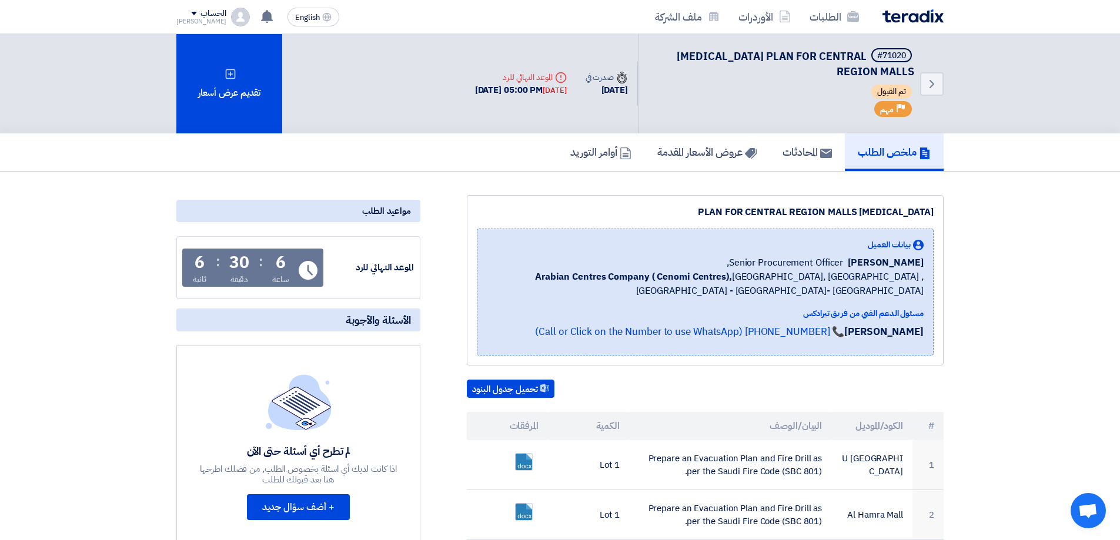
drag, startPoint x: 393, startPoint y: 370, endPoint x: 406, endPoint y: 153, distance: 217.3
click at [584, 152] on h5 "أوامر التوريد" at bounding box center [600, 152] width 61 height 14
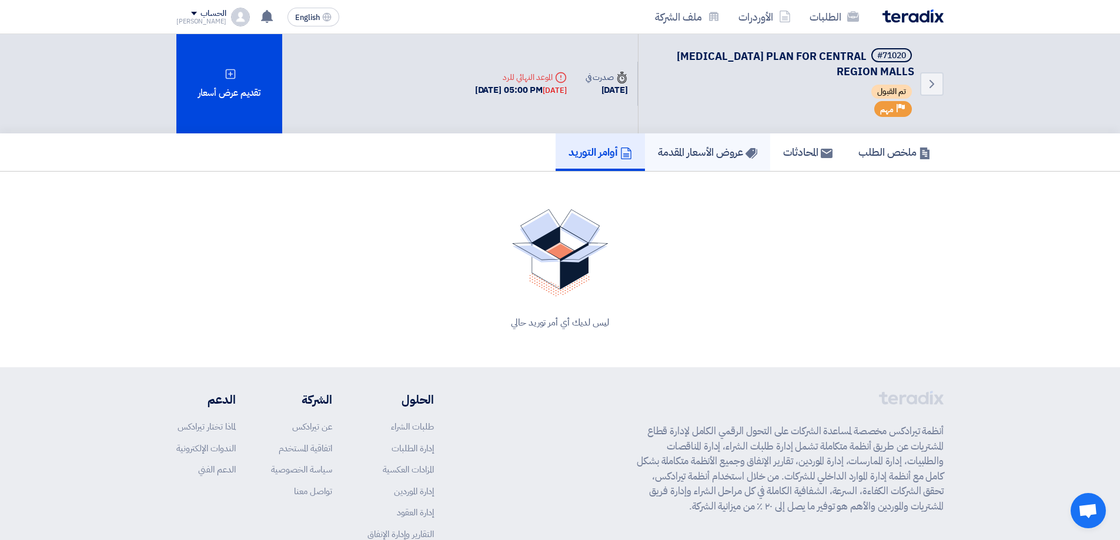
click at [700, 158] on h5 "عروض الأسعار المقدمة" at bounding box center [707, 152] width 99 height 14
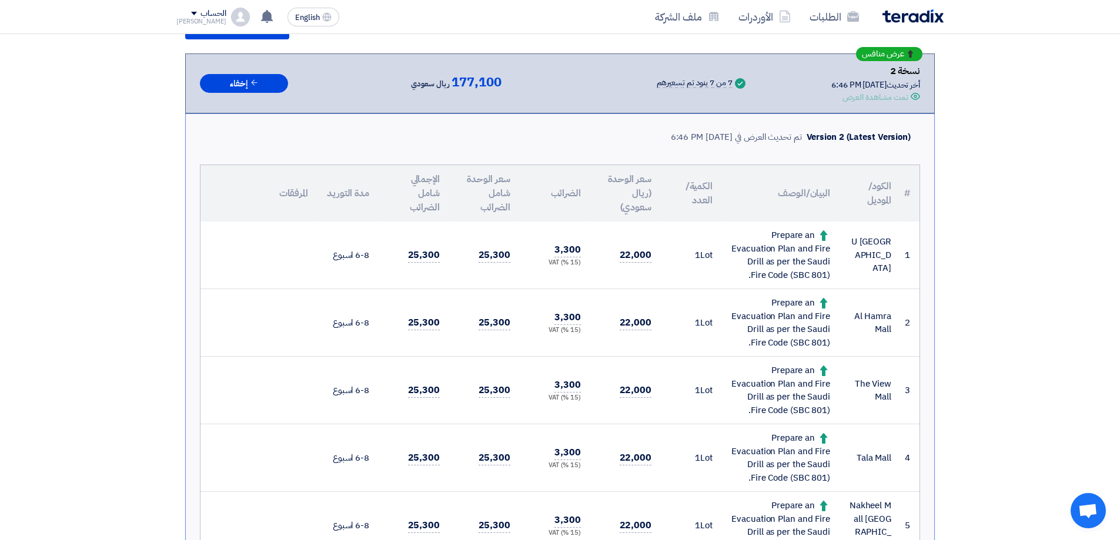
scroll to position [118, 0]
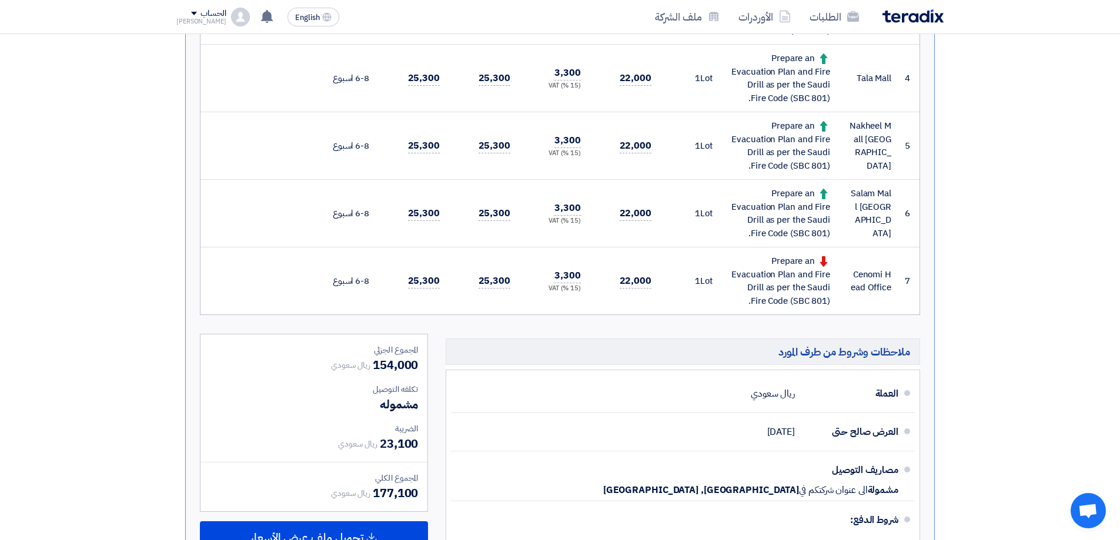
scroll to position [588, 0]
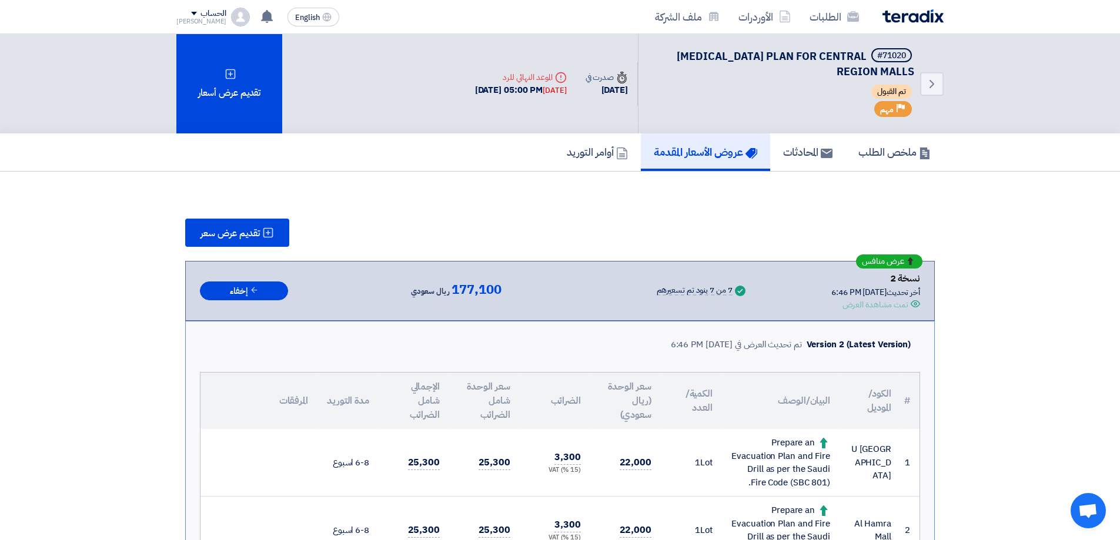
click at [657, 295] on div "7 من 7 بنود تم تسعيرهم" at bounding box center [695, 290] width 76 height 9
click at [634, 296] on div "Success 7 من 7 بنود تم تسعيرهم" at bounding box center [671, 291] width 153 height 13
click at [253, 292] on icon at bounding box center [254, 290] width 9 height 9
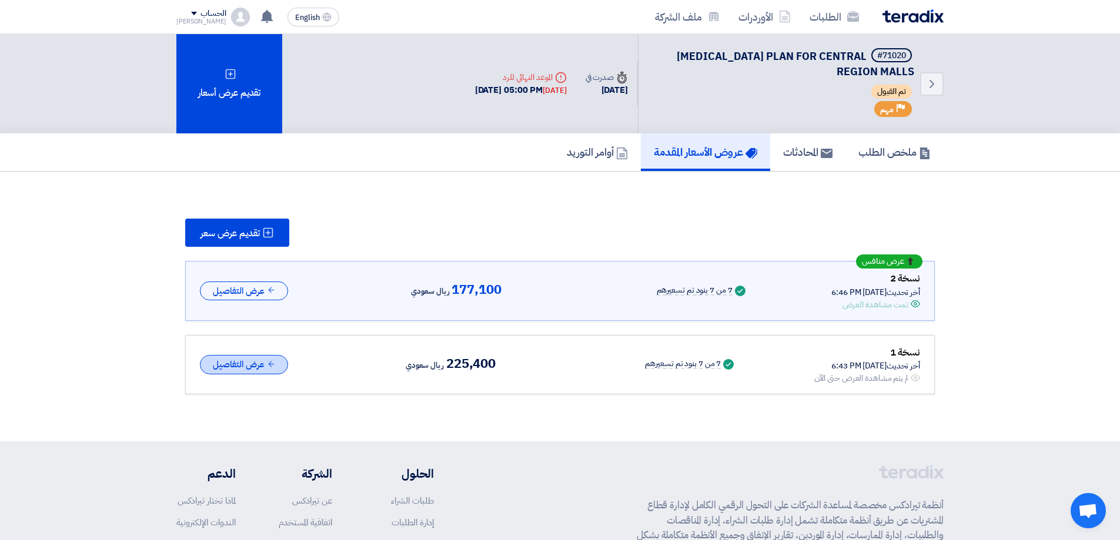
click at [256, 362] on button "عرض التفاصيل" at bounding box center [244, 364] width 88 height 19
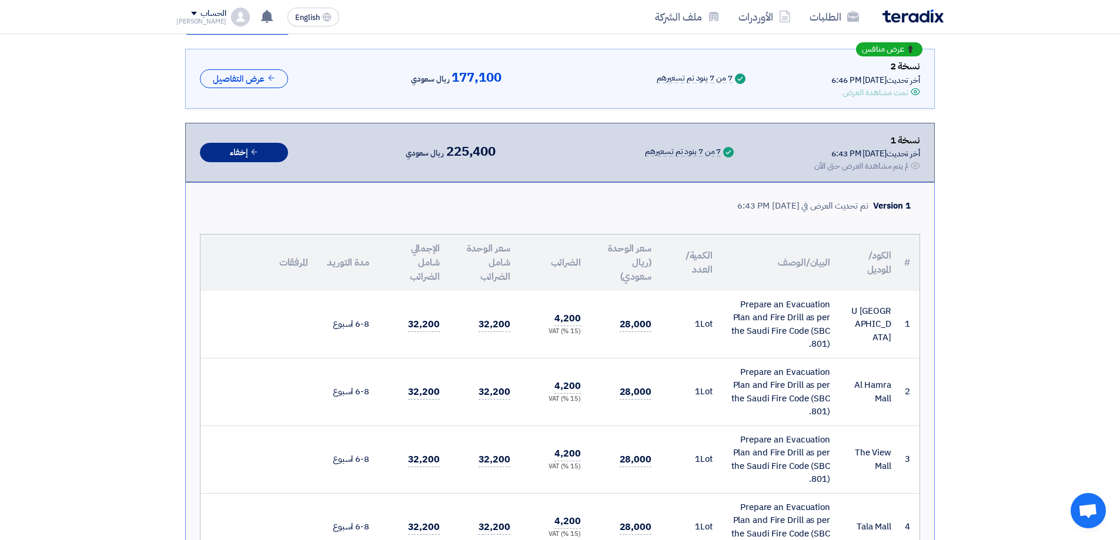
scroll to position [118, 0]
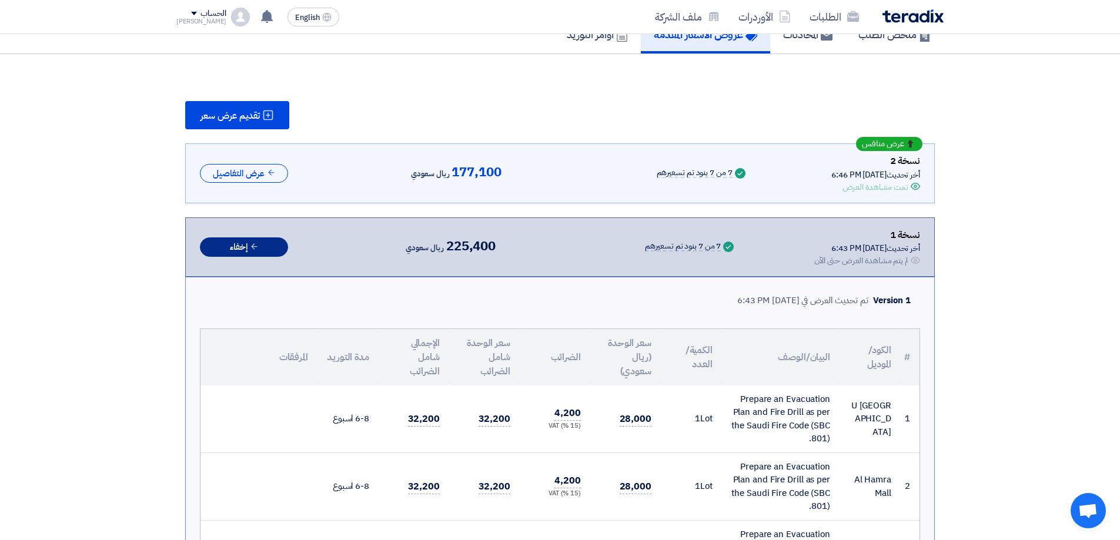
click at [258, 240] on button "إخفاء" at bounding box center [244, 247] width 88 height 19
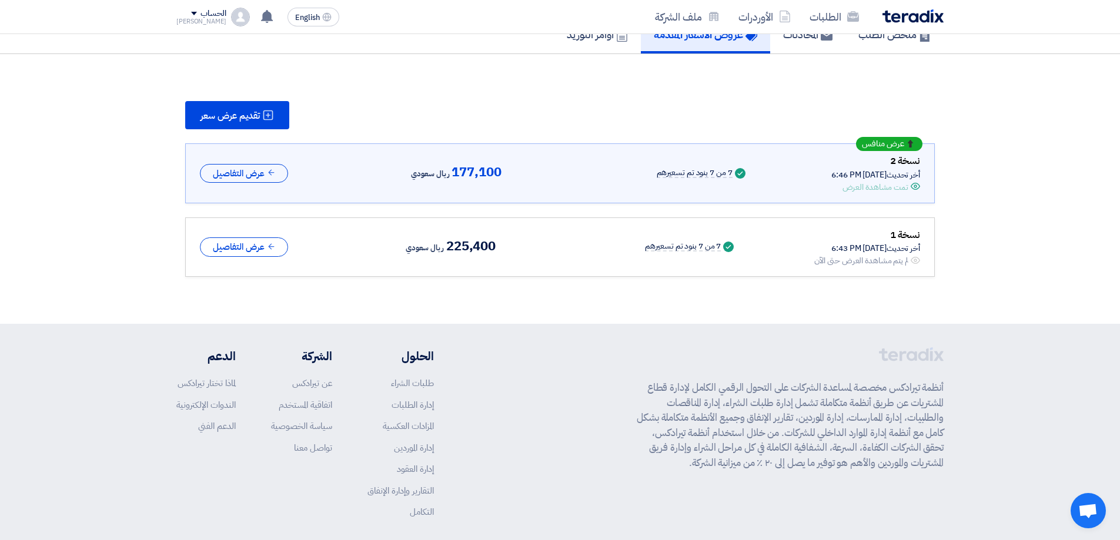
click at [653, 329] on footer "أنظمة تيرادكس مخصصة لمساعدة الشركات على التحول الرقمي الكامل لإدارة قطاع المشتر…" at bounding box center [560, 459] width 1120 height 270
click at [914, 185] on icon "Offer is Seen" at bounding box center [915, 186] width 9 height 9
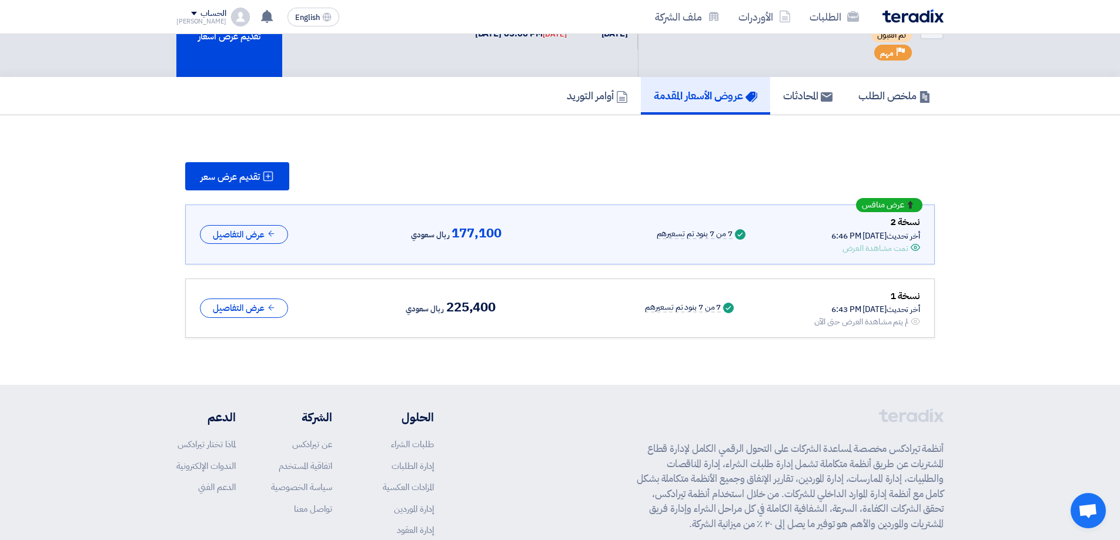
scroll to position [0, 0]
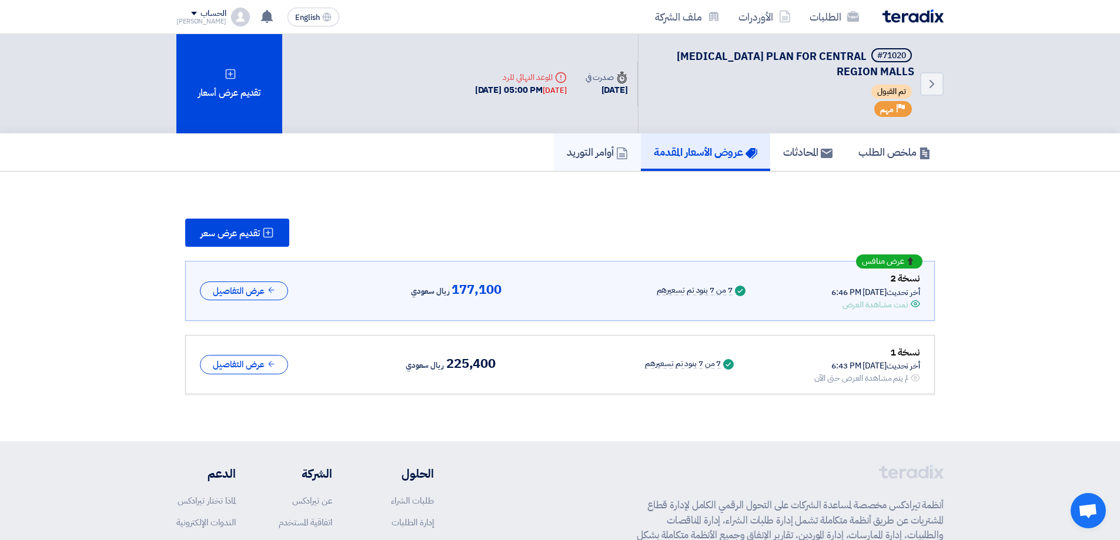
click at [594, 152] on h5 "أوامر التوريد" at bounding box center [597, 152] width 61 height 14
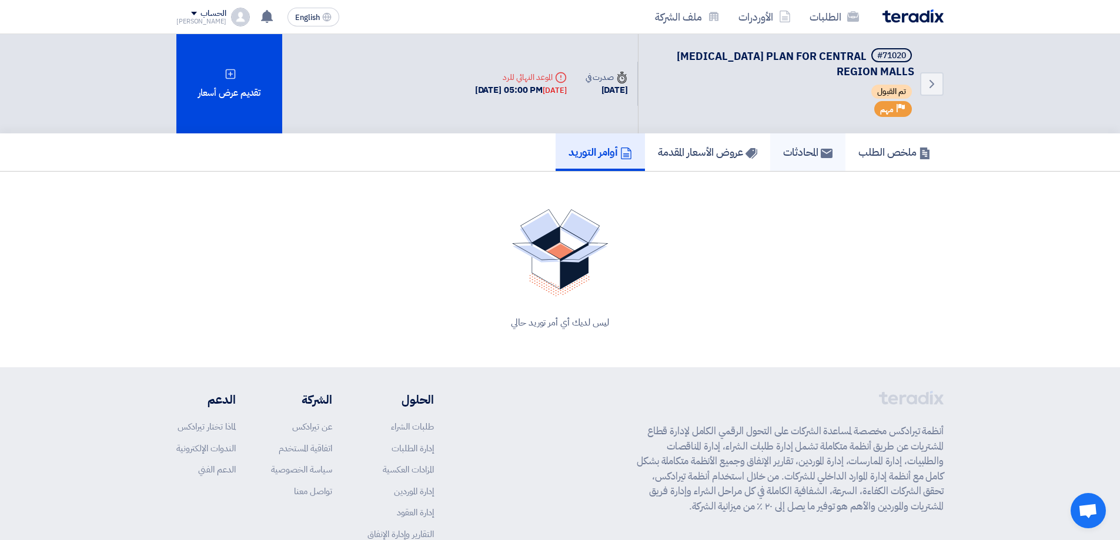
click at [801, 146] on h5 "المحادثات" at bounding box center [807, 152] width 49 height 14
